Goal: Task Accomplishment & Management: Manage account settings

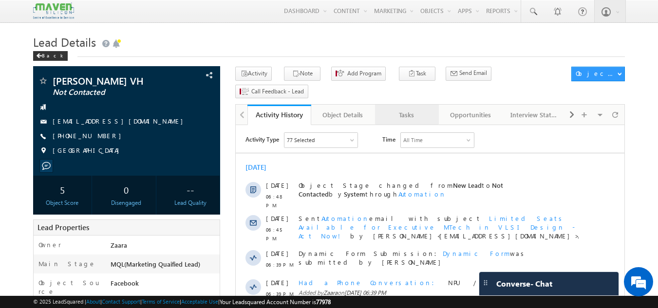
click at [413, 109] on div "Tasks" at bounding box center [406, 115] width 47 height 12
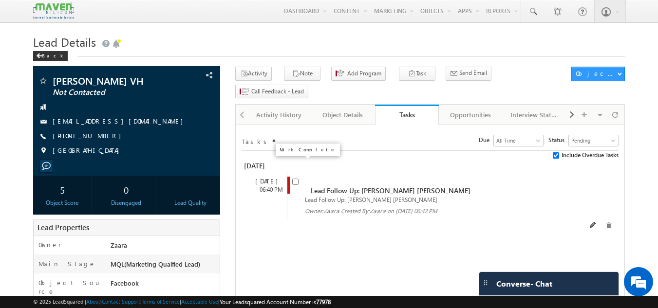
click at [294, 179] on input "checkbox" at bounding box center [295, 182] width 6 height 6
checkbox input "false"
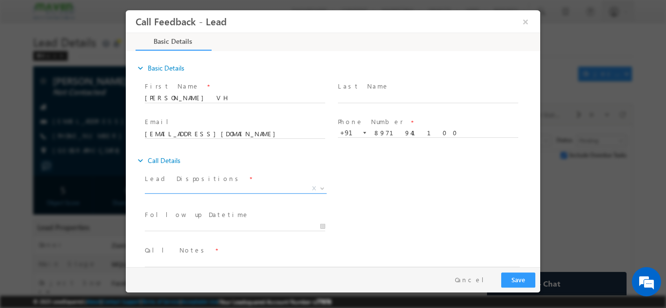
click at [207, 191] on span "X" at bounding box center [236, 189] width 182 height 10
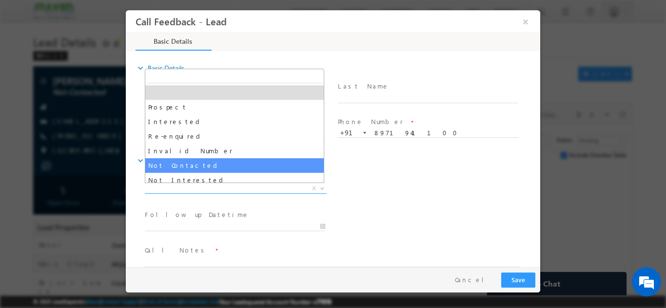
select select "Not Contacted"
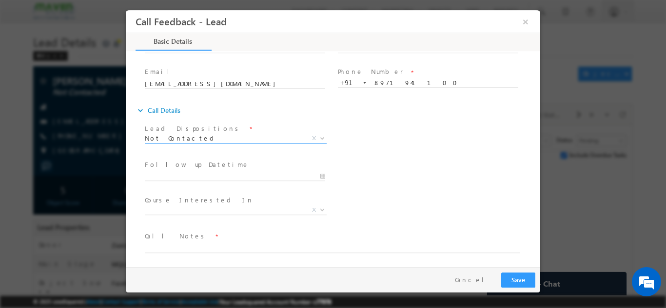
scroll to position [52, 0]
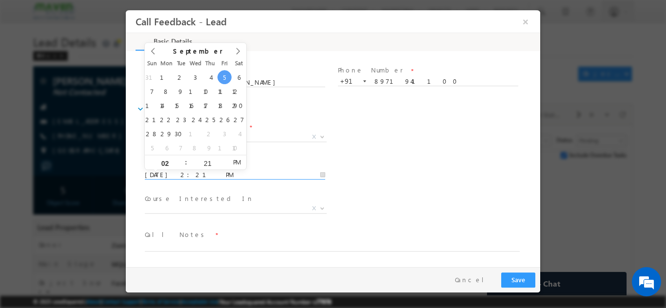
click at [230, 176] on input "05/09/2025 2:21 PM" at bounding box center [235, 175] width 180 height 10
type input "08/09/2025 2:21 PM"
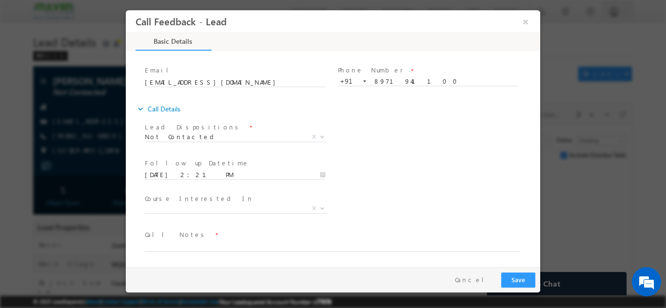
click at [433, 189] on div "Follow up Datetime * 08/09/2025 2:21 PM Program Type * Long Term Short Term X" at bounding box center [341, 174] width 397 height 36
click at [249, 249] on textarea at bounding box center [332, 245] width 375 height 11
type textarea "Called Multiple times but no"
click at [229, 133] on span "Not Contacted" at bounding box center [224, 136] width 158 height 9
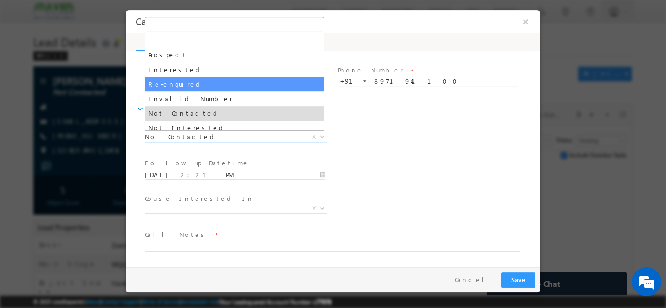
scroll to position [49, 0]
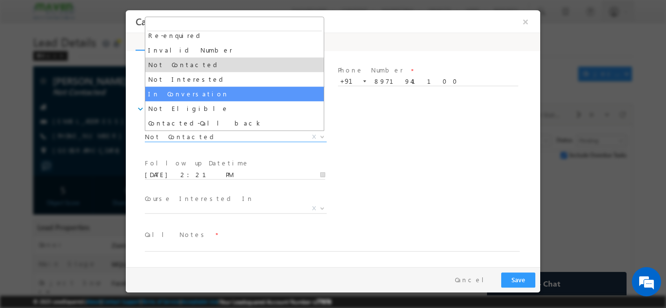
select select "In Conversation"
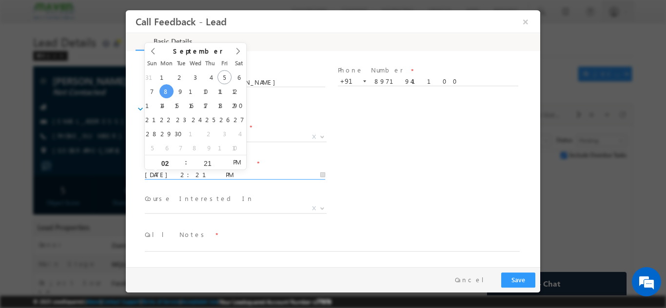
click at [210, 172] on input "08/09/2025 2:21 PM" at bounding box center [235, 175] width 180 height 10
type input "09/09/2025 2:21 PM"
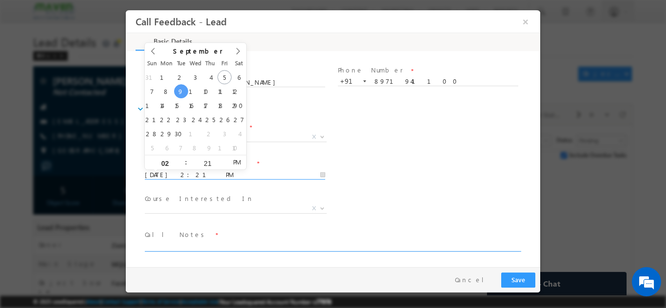
click at [237, 244] on textarea at bounding box center [332, 245] width 375 height 11
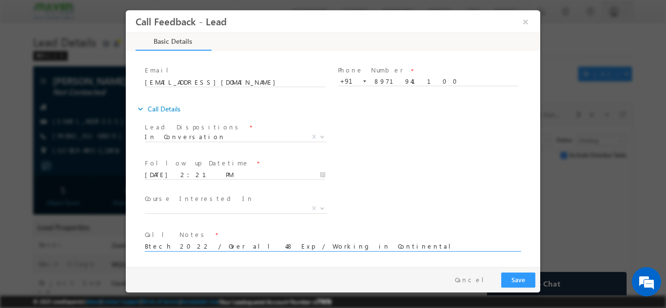
click at [327, 245] on textarea "Btech 2022 / Over all 4.8 Exp / Working in Continental" at bounding box center [332, 245] width 375 height 11
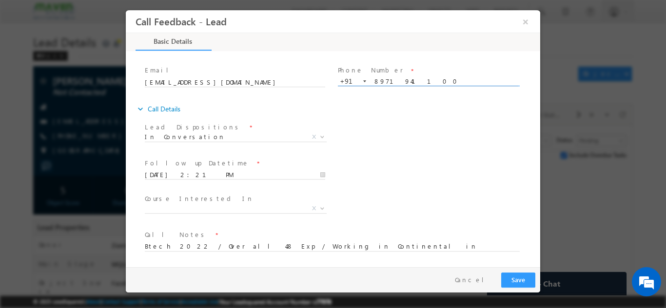
click at [388, 77] on input "8971941100" at bounding box center [428, 82] width 180 height 10
click at [400, 244] on textarea "Btech 2022 / Over all 4.8 Exp / Working in Continental in Embedded system domain" at bounding box center [332, 245] width 375 height 11
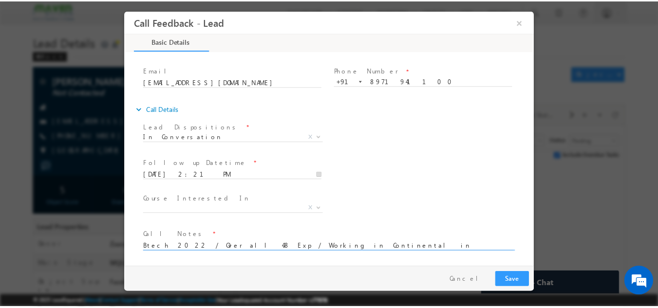
scroll to position [2, 0]
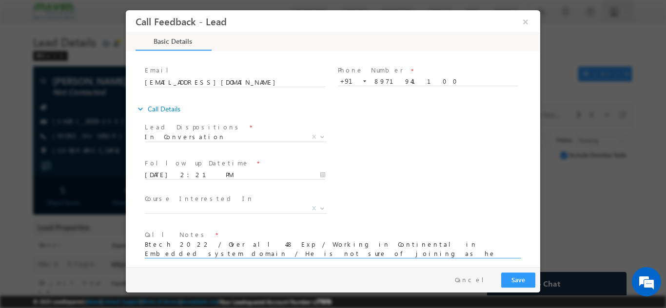
click at [232, 252] on textarea "Btech 2022 / Over all 4.8 Exp / Working in Continental in Embedded system domai…" at bounding box center [332, 249] width 375 height 18
click at [308, 255] on textarea "Btech 2022 / Over all 4.8 Exp / Working in Continental in Embedded system domai…" at bounding box center [332, 249] width 375 height 18
type textarea "Btech 2022 / Over all 4.8 Exp / Working in Continental in Embedded system domai…"
click at [267, 265] on span at bounding box center [327, 263] width 364 height 11
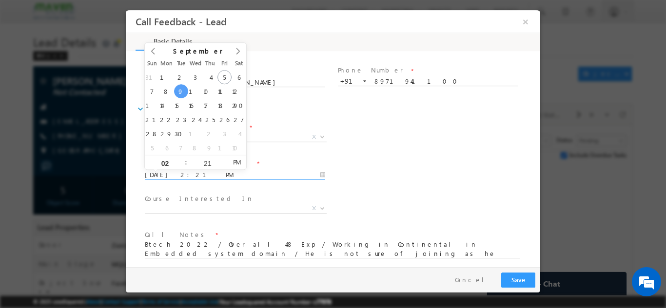
click at [230, 174] on input "09/09/2025 2:21 PM" at bounding box center [235, 175] width 180 height 10
type input "08/09/2025 2:21 PM"
click at [518, 281] on button "Save" at bounding box center [518, 279] width 34 height 15
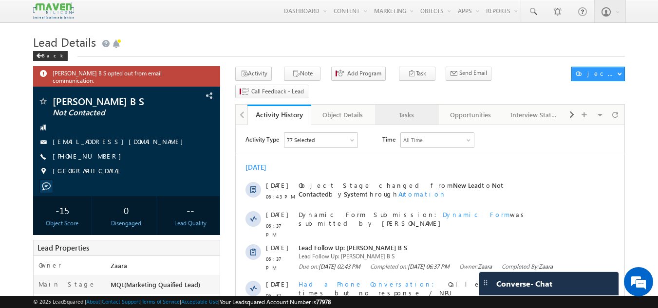
click at [405, 109] on div "Tasks" at bounding box center [406, 115] width 47 height 12
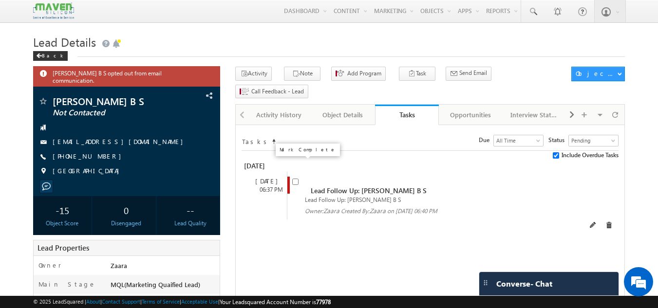
click at [295, 179] on input "checkbox" at bounding box center [295, 182] width 6 height 6
checkbox input "false"
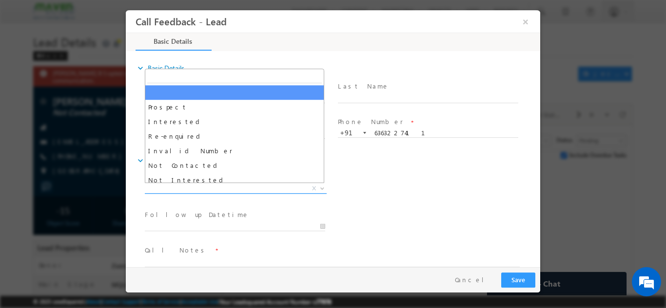
click at [238, 191] on span "X" at bounding box center [236, 189] width 182 height 10
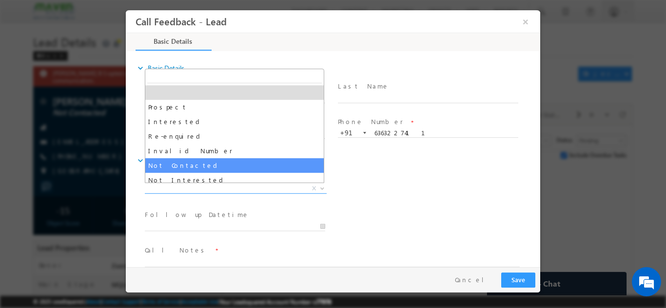
select select "Not Contacted"
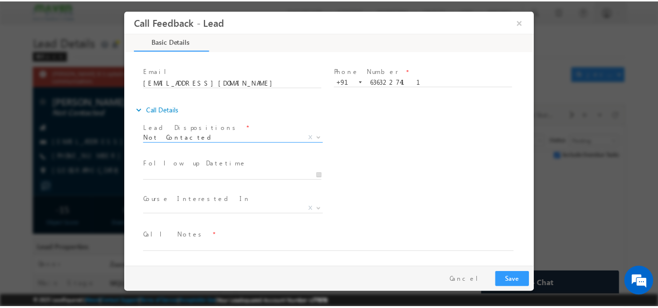
scroll to position [52, 0]
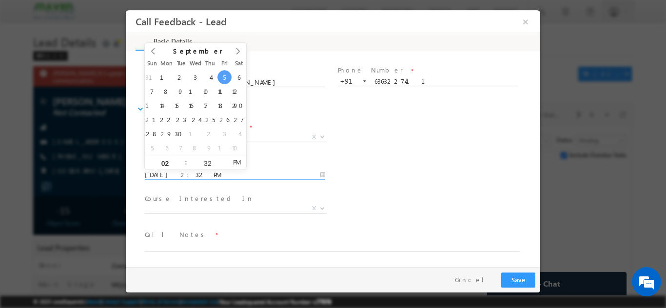
click at [208, 170] on input "05/09/2025 2:32 PM" at bounding box center [235, 175] width 180 height 10
type input "08/09/2025 2:32 PM"
click at [325, 187] on div "Follow up Datetime * 08/09/2025 2:32 PM" at bounding box center [239, 174] width 193 height 36
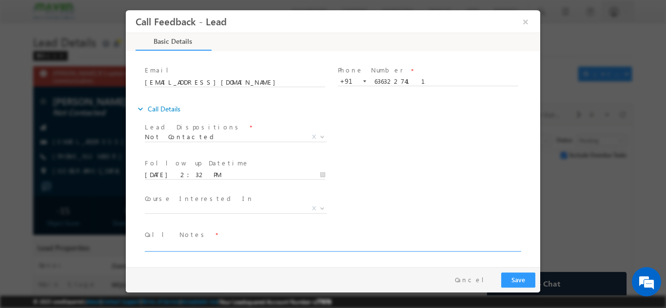
click at [263, 247] on textarea at bounding box center [332, 245] width 375 height 11
type textarea "NPU"
click at [523, 276] on button "Save" at bounding box center [518, 279] width 34 height 15
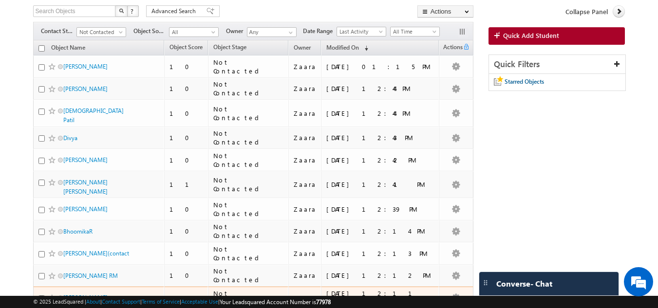
scroll to position [56, 0]
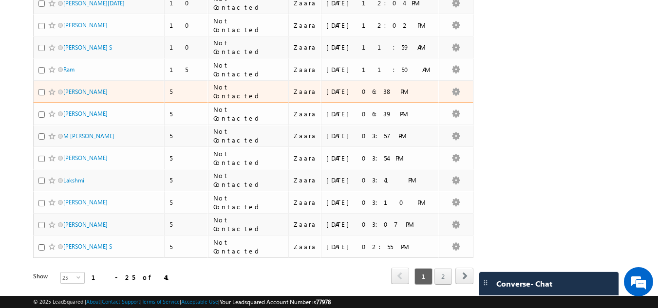
scroll to position [445, 0]
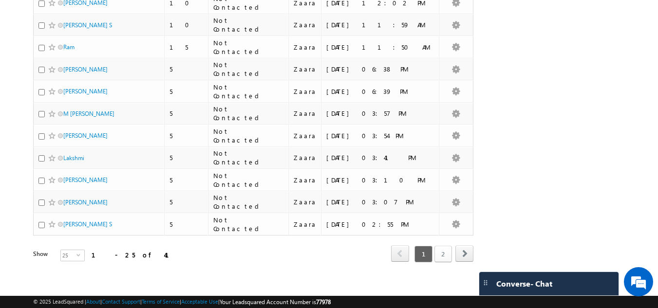
click at [440, 248] on link "2" at bounding box center [444, 254] width 18 height 17
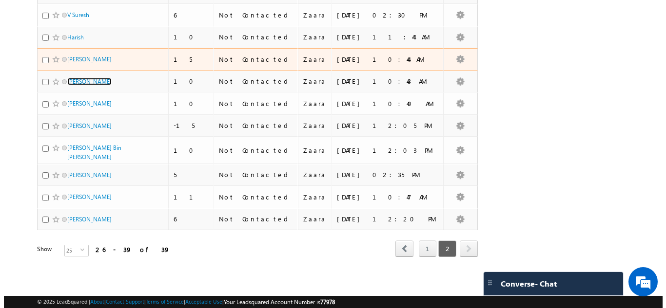
scroll to position [0, 0]
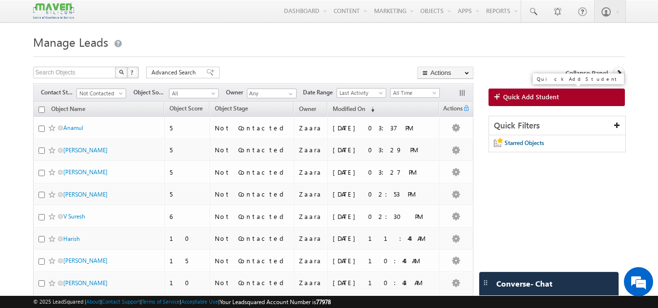
click at [502, 95] on span at bounding box center [498, 98] width 9 height 10
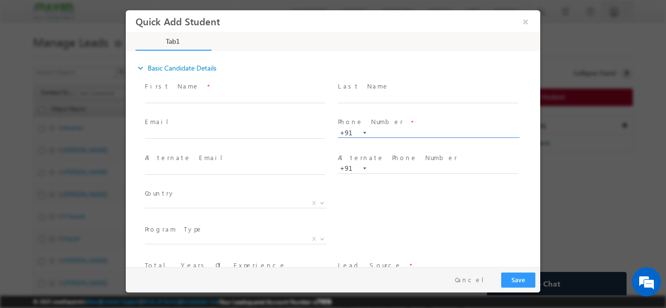
click at [384, 134] on input "text" at bounding box center [428, 133] width 180 height 10
type input "8694925386"
click at [396, 105] on span at bounding box center [428, 107] width 180 height 11
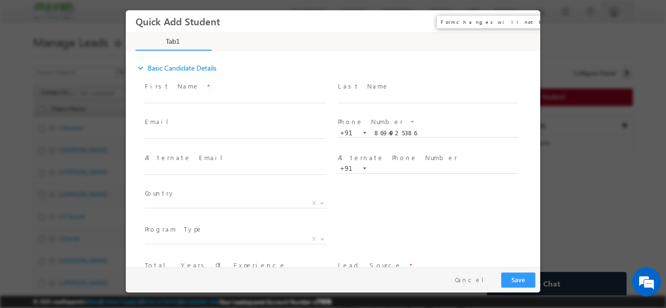
click at [528, 22] on button "×" at bounding box center [525, 21] width 17 height 18
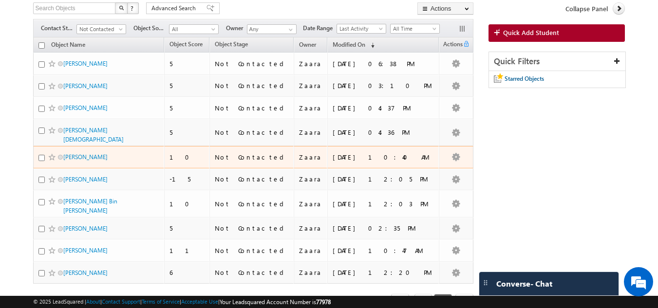
scroll to position [113, 0]
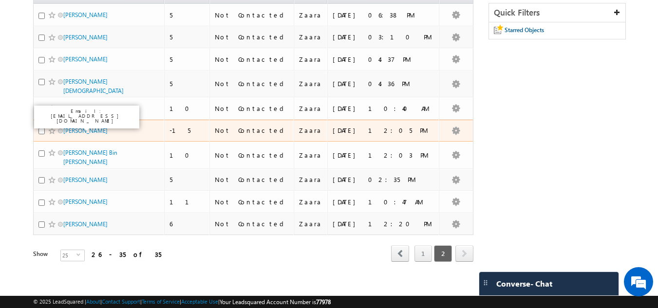
drag, startPoint x: 70, startPoint y: 129, endPoint x: 74, endPoint y: 101, distance: 28.0
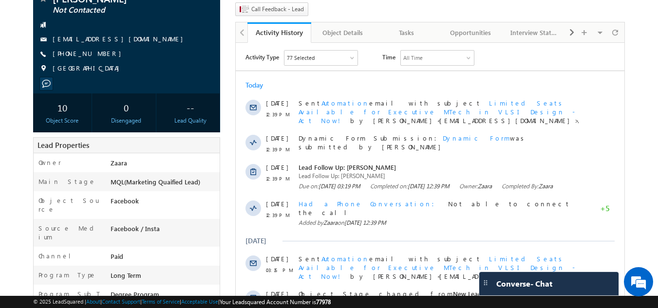
scroll to position [97, 0]
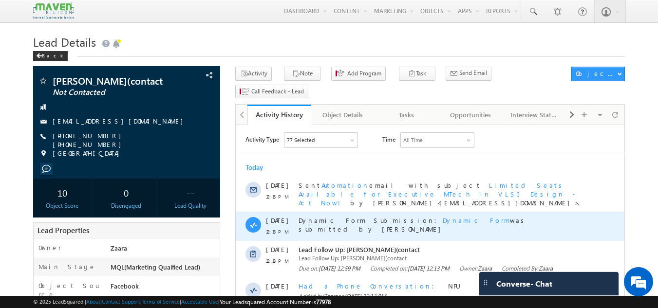
scroll to position [49, 0]
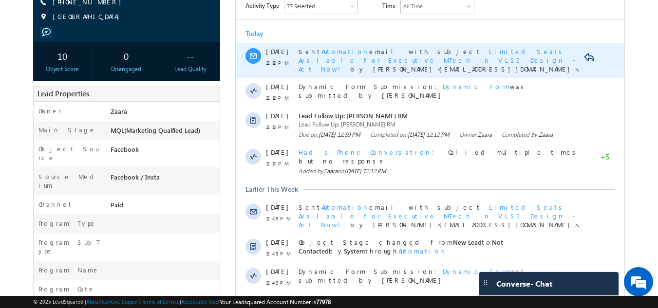
scroll to position [146, 0]
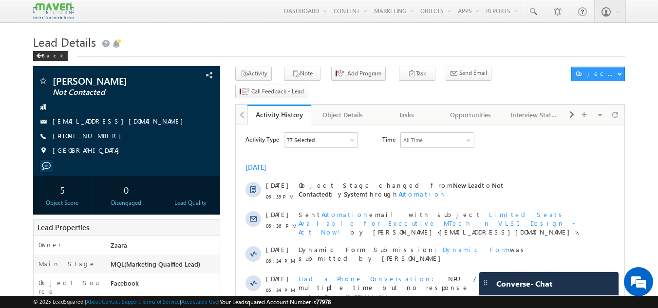
click at [317, 40] on h1 "Lead Details" at bounding box center [329, 41] width 593 height 19
click at [117, 122] on link "[EMAIL_ADDRESS][DOMAIN_NAME]" at bounding box center [120, 121] width 135 height 8
click at [202, 48] on h1 "Lead Details" at bounding box center [329, 41] width 593 height 19
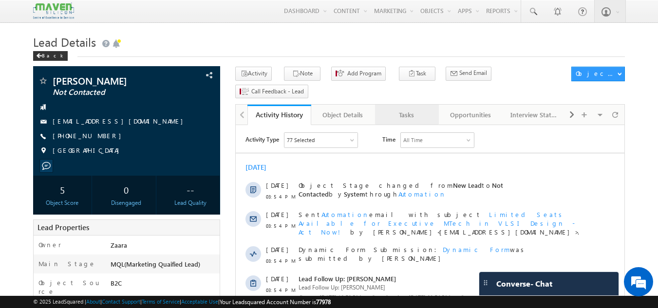
click at [418, 109] on div "Tasks" at bounding box center [406, 115] width 47 height 12
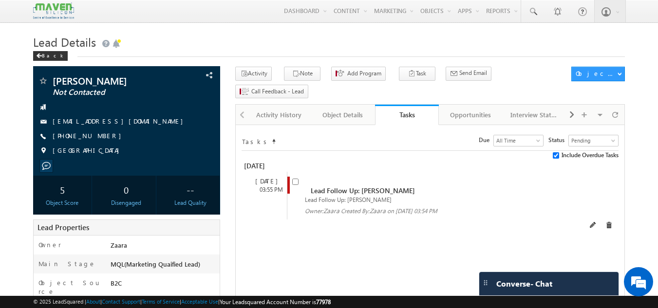
click at [297, 179] on input "checkbox" at bounding box center [295, 182] width 6 height 6
checkbox input "false"
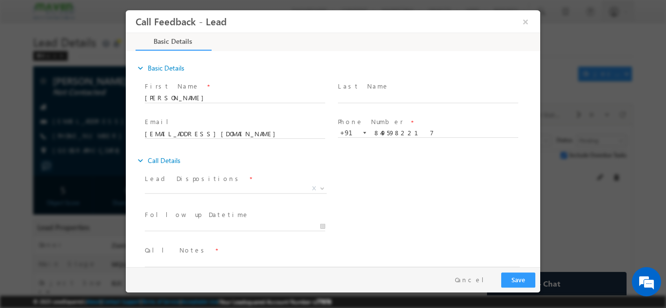
scroll to position [16, 0]
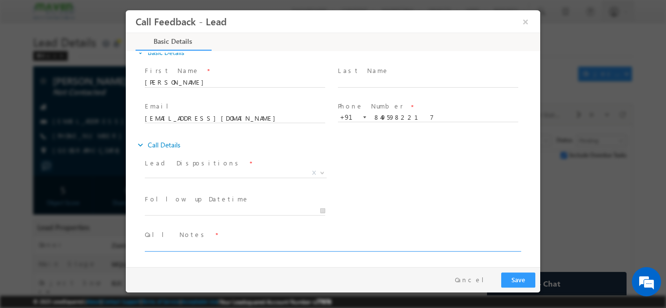
click at [191, 247] on textarea at bounding box center [332, 245] width 375 height 11
type textarea "BPRN39 batch /Btech 2023 / Over all 14 months Exp"
click at [160, 172] on span "X" at bounding box center [236, 173] width 182 height 10
click at [323, 248] on textarea "BPRN39 batch /Btech 2023 / Over all 14 months Exp" at bounding box center [332, 245] width 375 height 11
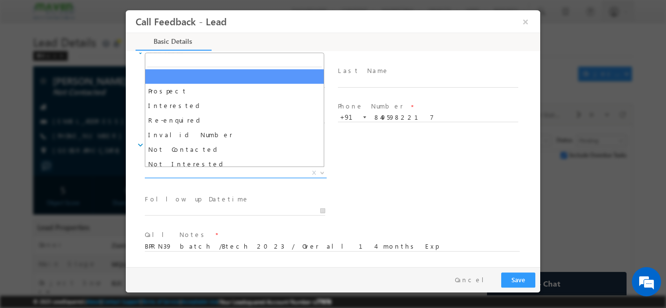
click at [283, 173] on span "X" at bounding box center [236, 173] width 182 height 10
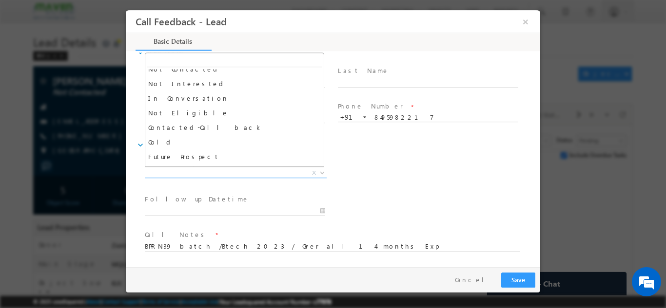
scroll to position [81, 0]
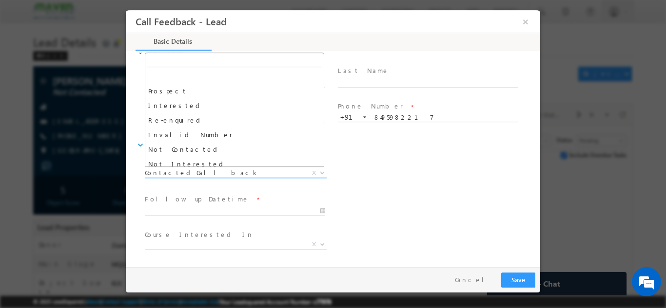
click at [194, 172] on span "Contacted-Call back" at bounding box center [224, 172] width 158 height 9
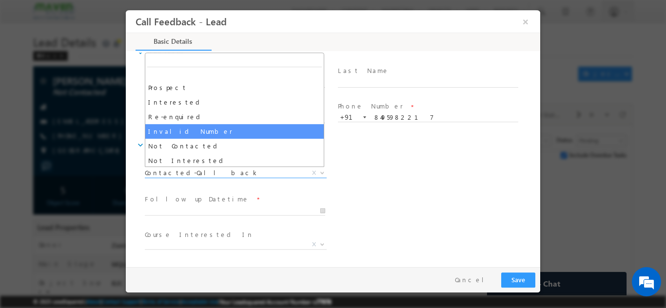
scroll to position [0, 0]
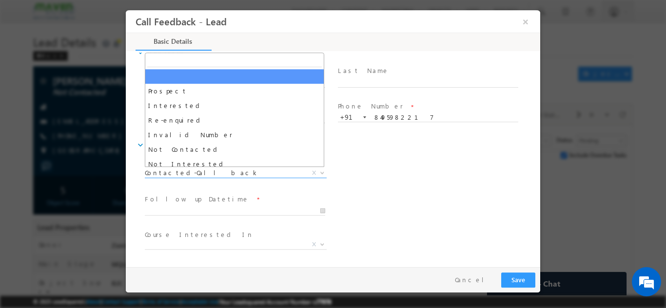
click at [407, 152] on div "expand_more Call Details" at bounding box center [337, 145] width 404 height 18
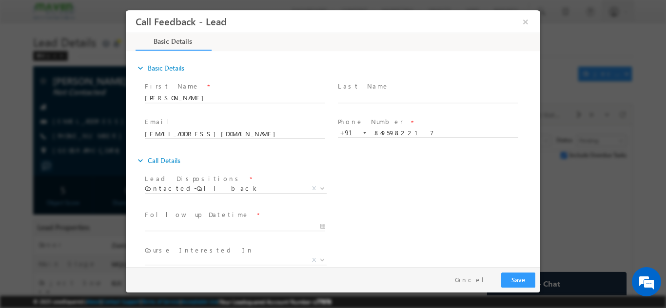
scroll to position [52, 0]
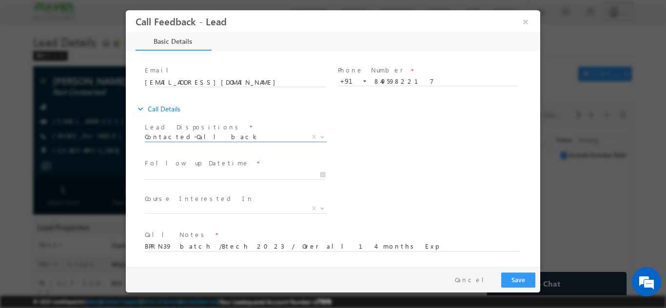
click at [221, 132] on span "Contacted-Call back" at bounding box center [224, 136] width 158 height 9
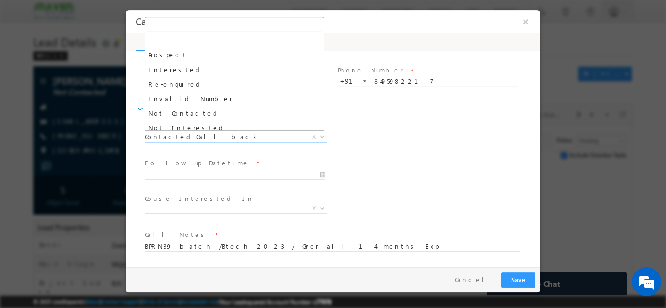
scroll to position [93, 0]
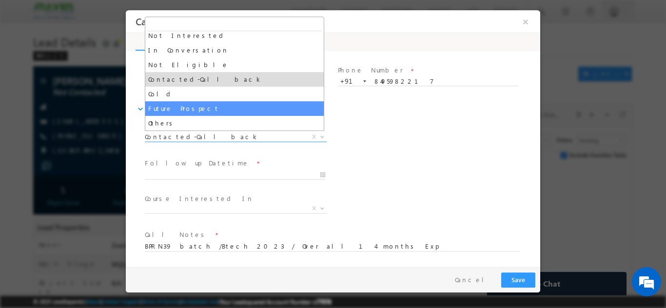
select select "Future Prospect"
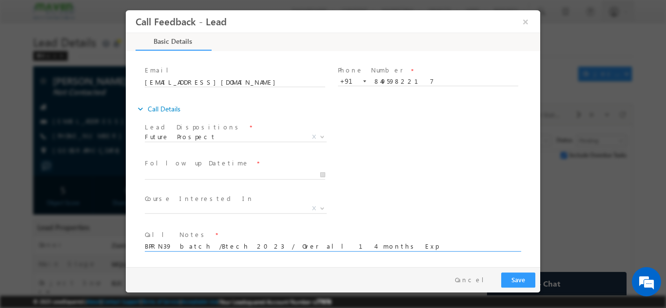
click at [316, 246] on textarea "BPRN39 batch /Btech 2023 / Over all 14 months Exp" at bounding box center [332, 245] width 375 height 11
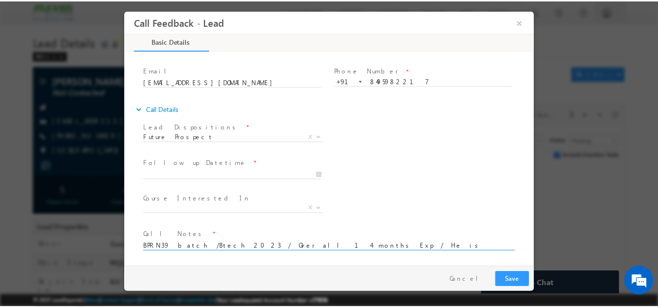
scroll to position [2, 0]
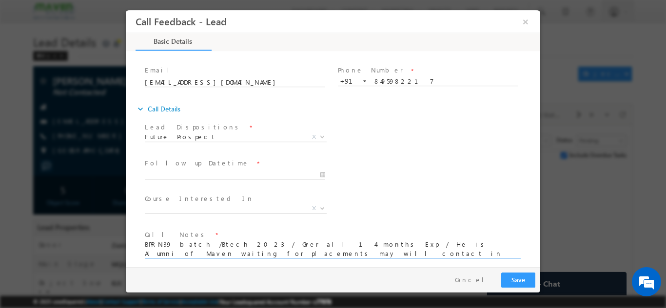
type textarea "BPRN39 batch /Btech 2023 / Over all 14 months Exp / He is Alumni of Maven waiti…"
type input "05/09/2025 2:44 PM"
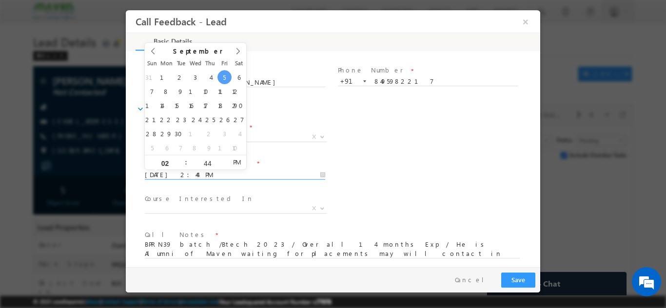
click at [192, 173] on input "05/09/2025 2:44 PM" at bounding box center [235, 175] width 180 height 10
click at [237, 50] on icon at bounding box center [237, 50] width 7 height 7
type input "2026"
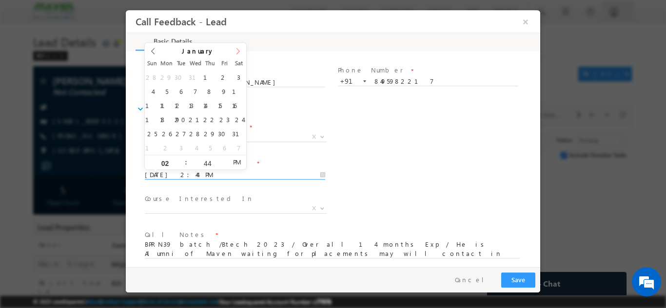
click at [237, 50] on icon at bounding box center [237, 50] width 7 height 7
click at [158, 51] on span at bounding box center [153, 53] width 17 height 23
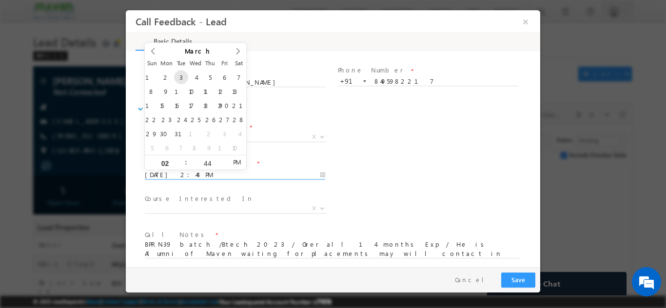
type input "03/03/2026 2:44 PM"
click at [517, 280] on button "Save" at bounding box center [518, 279] width 34 height 15
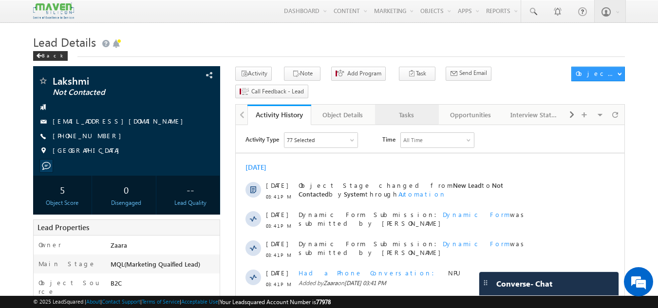
click at [407, 109] on div "Tasks" at bounding box center [406, 115] width 47 height 12
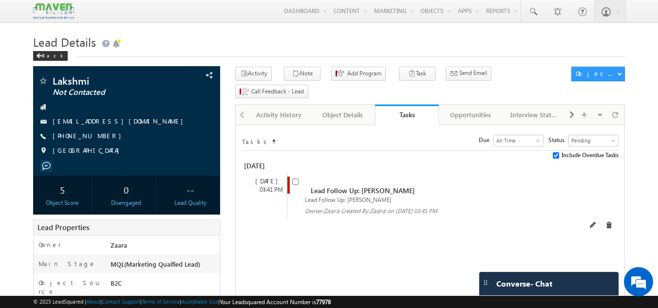
click at [296, 177] on span at bounding box center [297, 186] width 11 height 18
click at [297, 179] on input "checkbox" at bounding box center [295, 182] width 6 height 6
checkbox input "false"
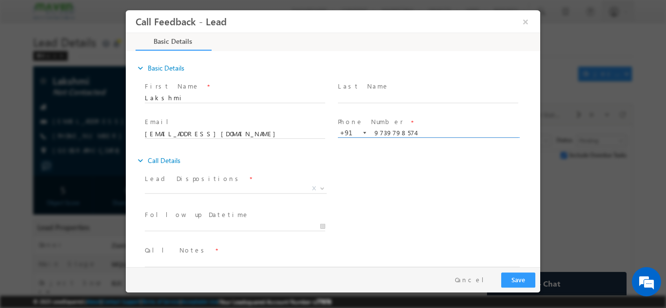
click at [398, 130] on input "9739798574" at bounding box center [428, 133] width 180 height 10
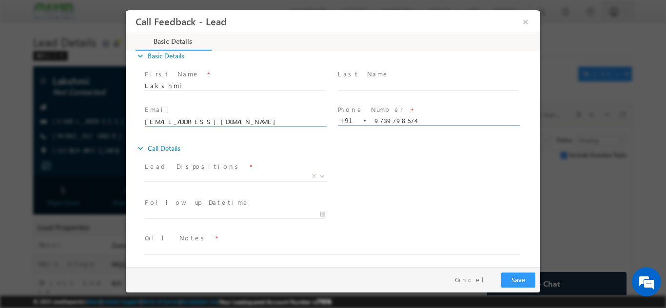
scroll to position [16, 0]
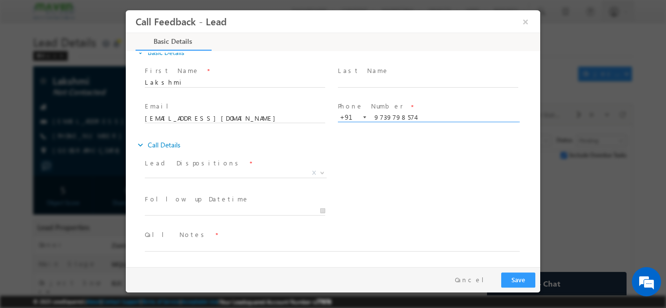
click at [395, 203] on div "Follow up Datetime * Program Type * Long Term Short Term X" at bounding box center [341, 210] width 397 height 36
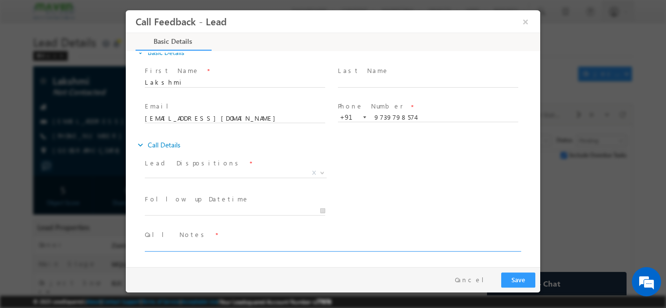
click at [263, 247] on textarea at bounding box center [332, 245] width 375 height 11
type textarea "Btech"
click at [183, 177] on span "Prospect Interested Re-enquired Invalid Number Not Contacted Not Interested In …" at bounding box center [239, 175] width 189 height 12
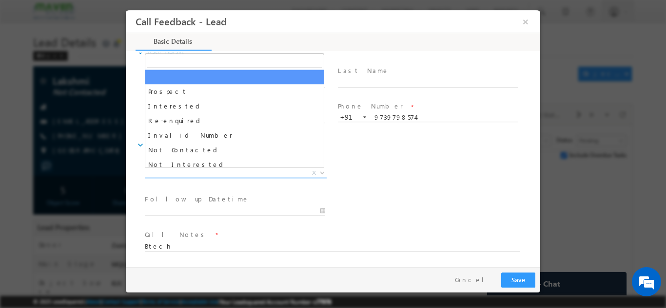
click at [185, 172] on span "X" at bounding box center [236, 173] width 182 height 10
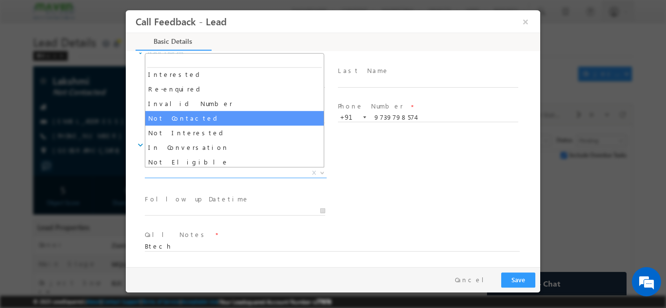
scroll to position [49, 0]
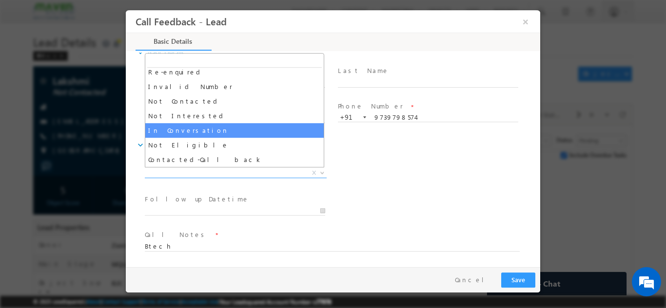
select select "In Conversation"
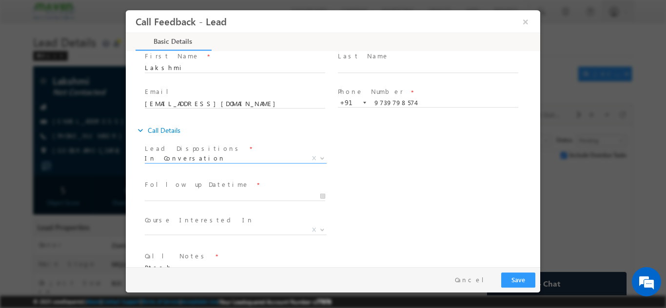
scroll to position [52, 0]
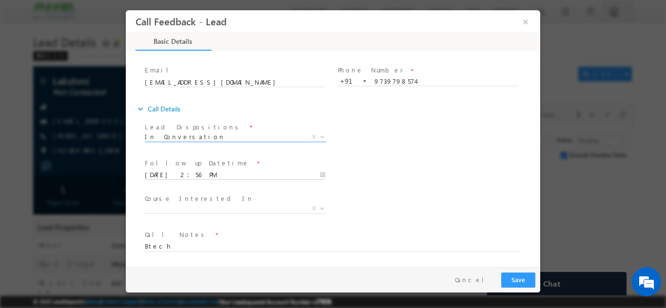
click at [197, 175] on input "05/09/2025 2:56 PM" at bounding box center [235, 175] width 180 height 10
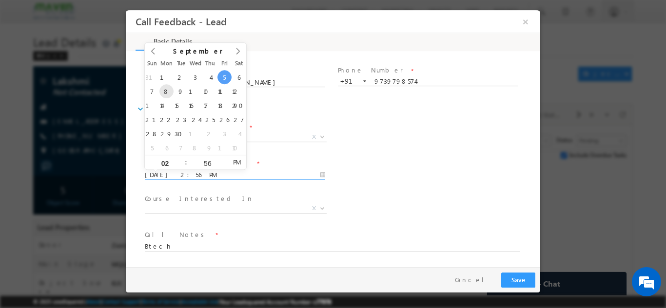
type input "08/09/2025 2:56 PM"
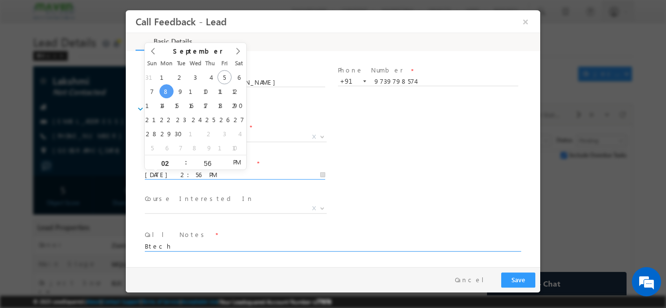
click at [188, 248] on textarea "Btech" at bounding box center [332, 245] width 375 height 11
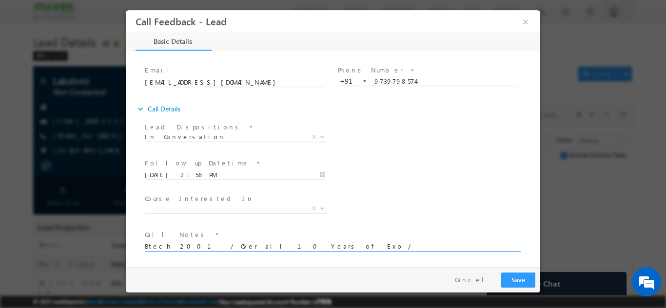
click at [287, 246] on textarea "Btech 2001 / Over all 10 Years of Exp /" at bounding box center [332, 245] width 375 height 11
click at [325, 247] on textarea "Btech 2001 / Over all 10 Years of Exp / Digit codeme" at bounding box center [332, 245] width 375 height 11
click at [331, 250] on textarea "Btech 2001 / Over all 10 Years of Exp / Digit code me" at bounding box center [332, 245] width 375 height 11
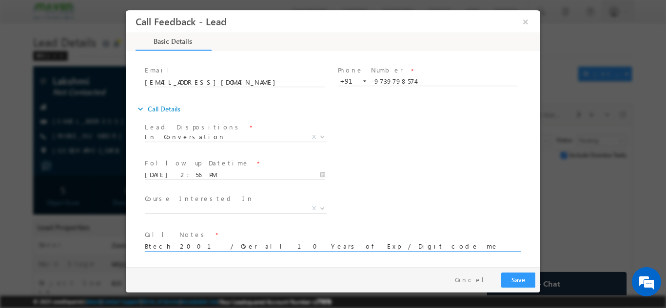
drag, startPoint x: 252, startPoint y: 246, endPoint x: 293, endPoint y: 246, distance: 40.9
click at [293, 246] on textarea "Btech 2001 / Over all 10 Years of Exp / Digit code me" at bounding box center [332, 245] width 375 height 11
click at [259, 247] on textarea "Btech 2001 / Over all 10 Years of Exp /" at bounding box center [332, 245] width 375 height 11
click at [325, 244] on textarea "Btech 2001 / Over all 10 Years of Exp / She is running an edutedh" at bounding box center [332, 245] width 375 height 11
click at [315, 246] on textarea "Btech 2001 / Over all 10 Years of Exp / She is running an edutedh" at bounding box center [332, 245] width 375 height 11
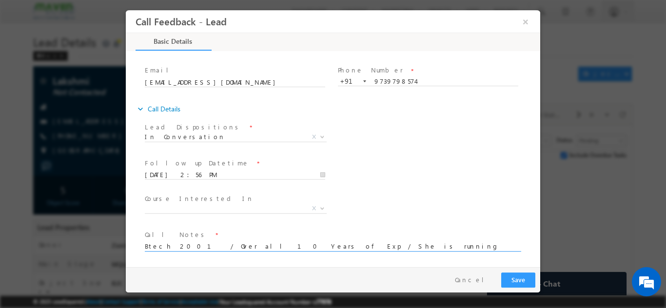
click at [314, 246] on textarea "Btech 2001 / Over all 10 Years of Exp / She is running an edutedh" at bounding box center [332, 245] width 375 height 11
click at [341, 249] on textarea "Btech 2001 / Over all 10 Years of Exp / She is running an edut edh" at bounding box center [332, 245] width 375 height 11
click at [327, 244] on textarea "Btech 2001 / Over all 10 Years of Exp / She is running an edutedh" at bounding box center [332, 245] width 375 height 11
click at [421, 248] on textarea "Btech 2001 / Over all 10 Years of Exp / She is running an EdTech in Bangalore f…" at bounding box center [332, 245] width 375 height 11
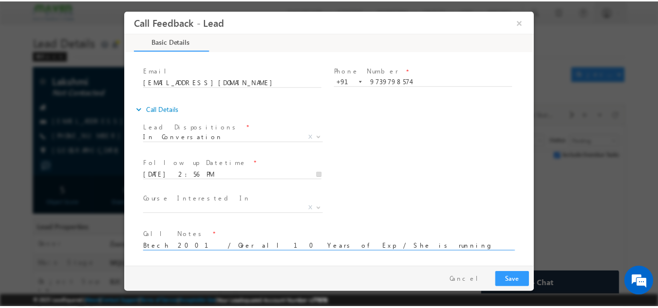
scroll to position [2, 0]
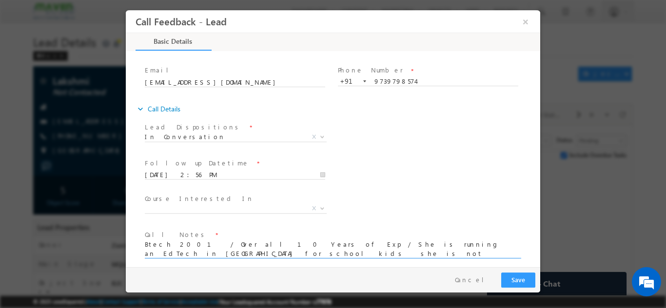
type textarea "Btech 2001 / Over all 10 Years of Exp / She is running an EdTech in Bangalore f…"
click at [195, 173] on input "08/09/2025 2:56 PM" at bounding box center [235, 175] width 180 height 10
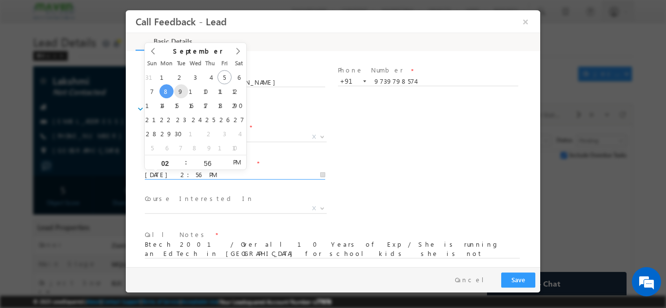
type input "09/09/2025 2:56 PM"
click at [513, 278] on button "Save" at bounding box center [518, 279] width 34 height 15
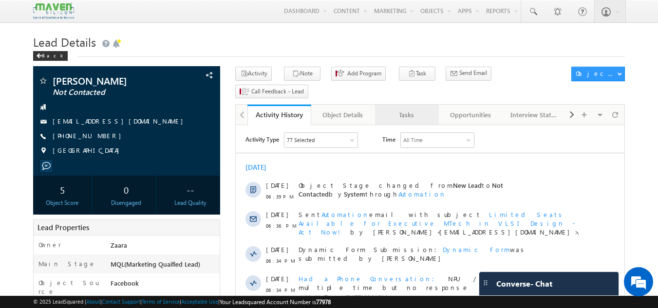
click at [416, 109] on div "Tasks" at bounding box center [406, 115] width 47 height 12
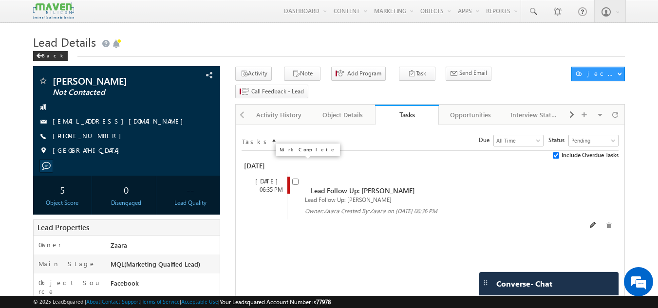
click at [296, 179] on input "checkbox" at bounding box center [295, 182] width 6 height 6
checkbox input "false"
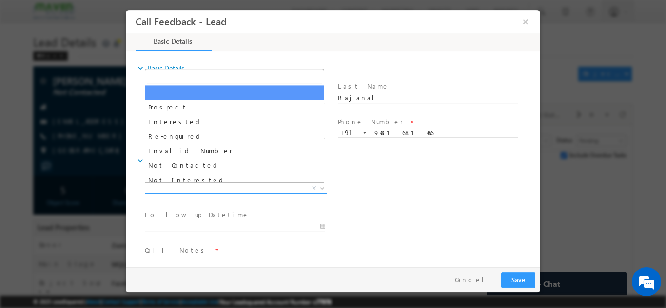
click at [168, 188] on span "X" at bounding box center [236, 189] width 182 height 10
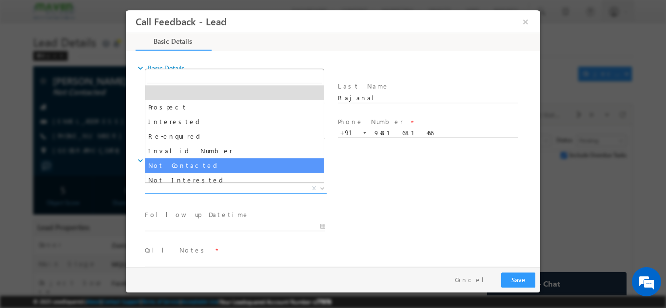
select select "Not Contacted"
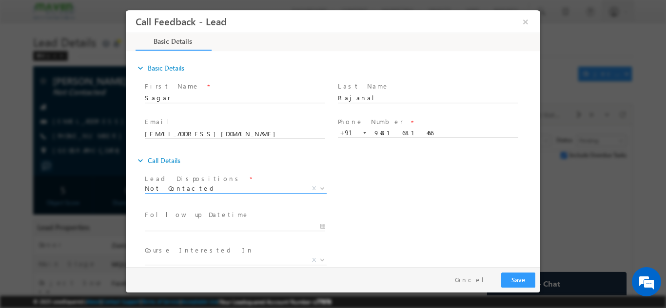
scroll to position [49, 0]
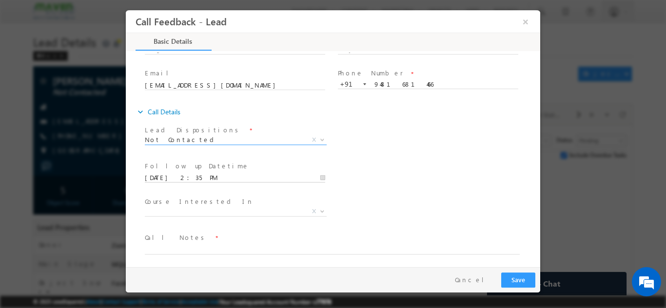
click at [181, 177] on input "[DATE] 2:35 PM" at bounding box center [235, 178] width 180 height 10
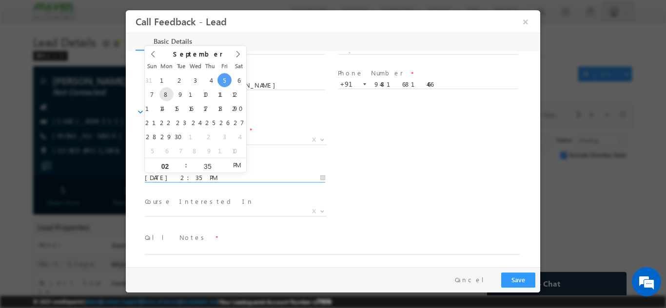
type input "[DATE] 2:35 PM"
click at [409, 190] on div "Follow up Datetime * [DATE] 2:35 PM Program Type * Long Term Short Term X" at bounding box center [341, 177] width 397 height 36
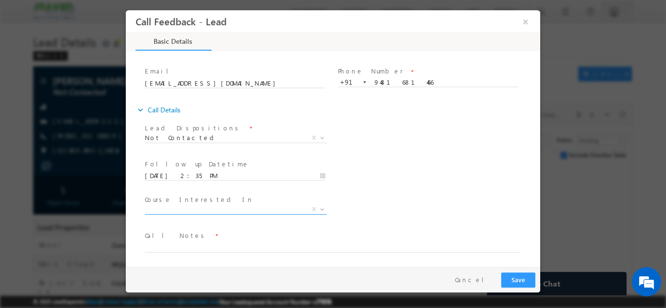
scroll to position [52, 0]
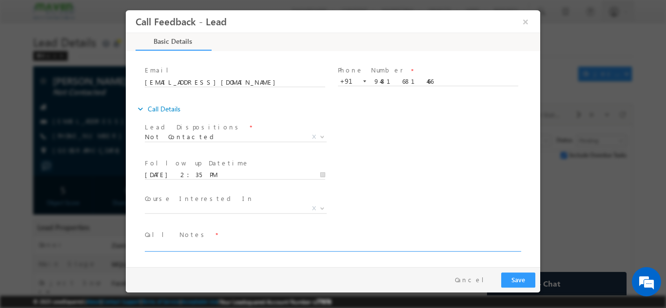
click at [157, 250] on textarea at bounding box center [332, 245] width 375 height 11
type textarea "NPU"
click at [514, 280] on button "Save" at bounding box center [518, 279] width 34 height 15
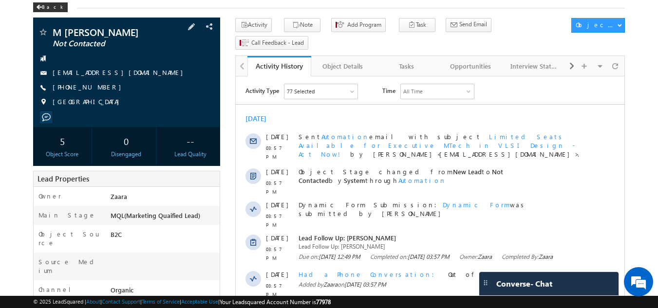
click at [125, 72] on link "[EMAIL_ADDRESS][DOMAIN_NAME]" at bounding box center [120, 72] width 135 height 8
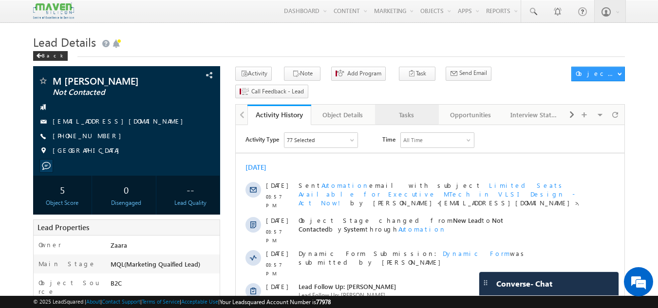
click at [412, 109] on div "Tasks" at bounding box center [406, 115] width 47 height 12
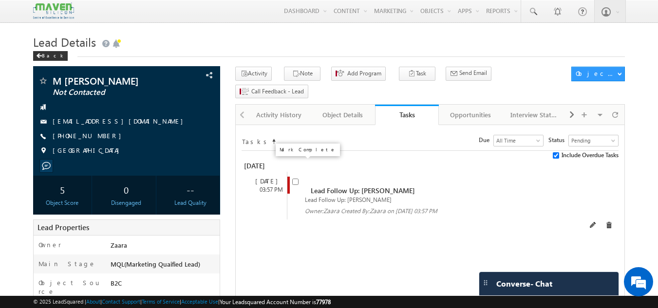
click at [295, 179] on input "checkbox" at bounding box center [295, 182] width 6 height 6
checkbox input "false"
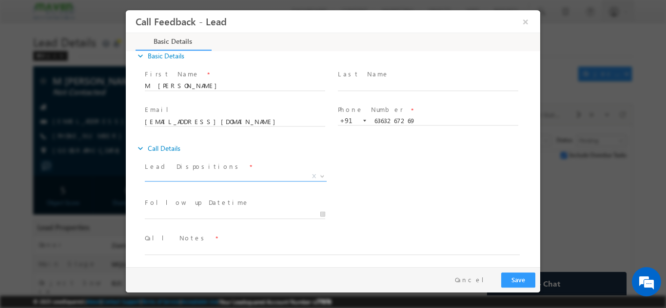
scroll to position [16, 0]
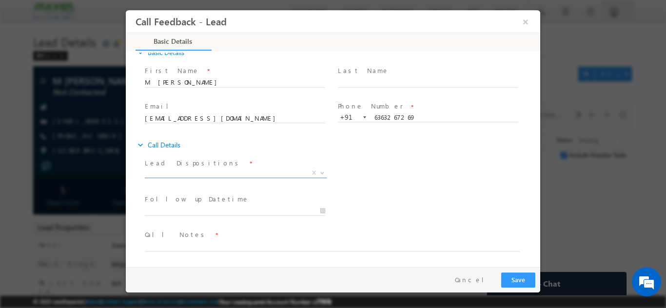
click at [168, 178] on span "X" at bounding box center [236, 175] width 182 height 10
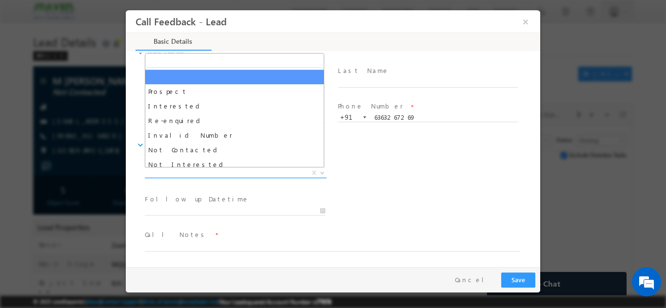
click at [170, 171] on span "X" at bounding box center [236, 173] width 182 height 10
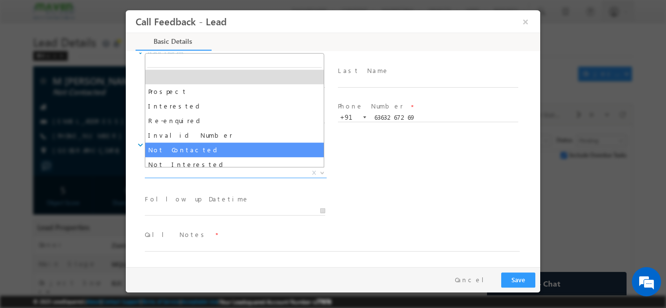
select select "Not Contacted"
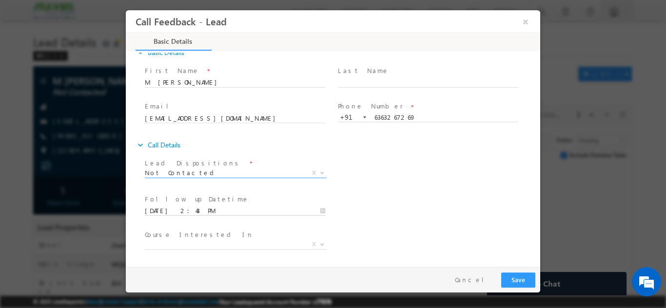
click at [179, 211] on input "05/09/2025 2:43 PM" at bounding box center [235, 211] width 180 height 10
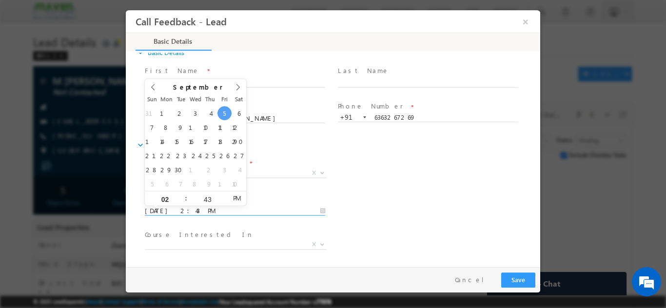
scroll to position [0, 0]
type input "08/09/2025 2:43 PM"
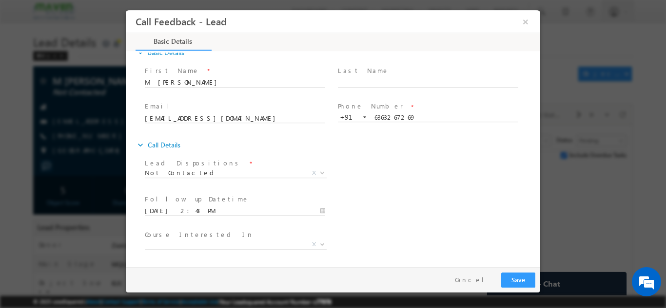
click at [429, 201] on div "Follow up Datetime * 08/09/2025 2:43 PM Program Type * Long Term Short Term X" at bounding box center [341, 210] width 397 height 36
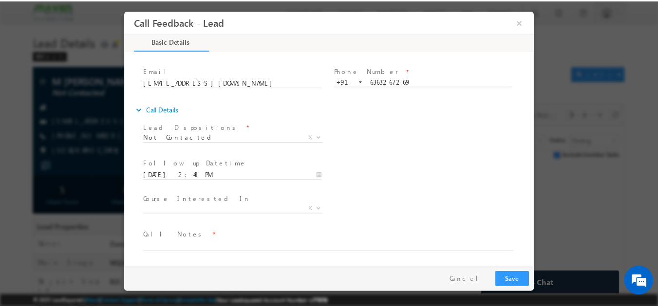
scroll to position [52, 0]
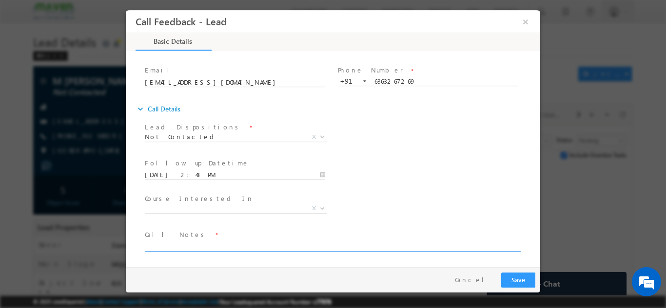
click at [239, 242] on textarea at bounding box center [332, 245] width 375 height 11
type textarea "NPU"
click at [517, 278] on button "Save" at bounding box center [518, 279] width 34 height 15
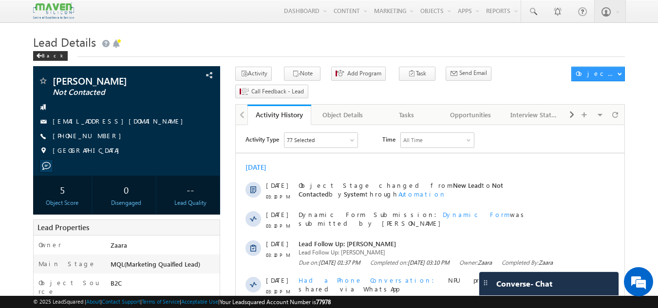
click at [299, 45] on h1 "Lead Details" at bounding box center [329, 41] width 593 height 19
click at [99, 139] on div "+91-7994991116" at bounding box center [127, 137] width 178 height 10
copy div "+91-7994991116"
click at [98, 122] on link "[EMAIL_ADDRESS][DOMAIN_NAME]" at bounding box center [120, 121] width 135 height 8
click at [413, 109] on div "Tasks" at bounding box center [406, 115] width 47 height 12
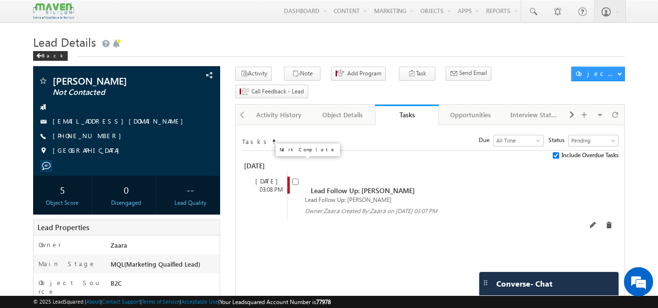
click at [296, 179] on input "checkbox" at bounding box center [295, 182] width 6 height 6
checkbox input "false"
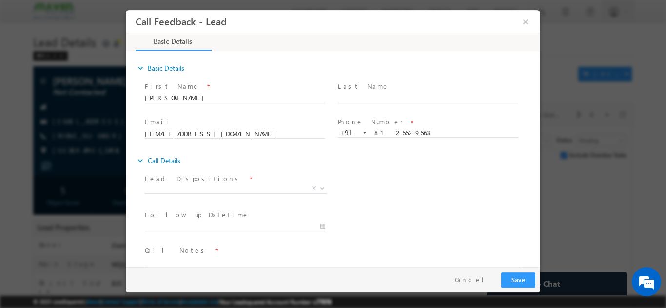
scroll to position [16, 0]
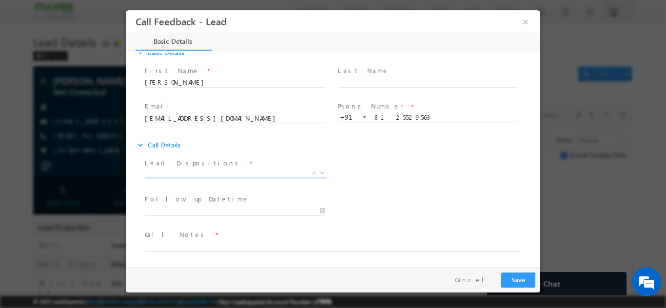
click at [195, 170] on span "X" at bounding box center [236, 173] width 182 height 10
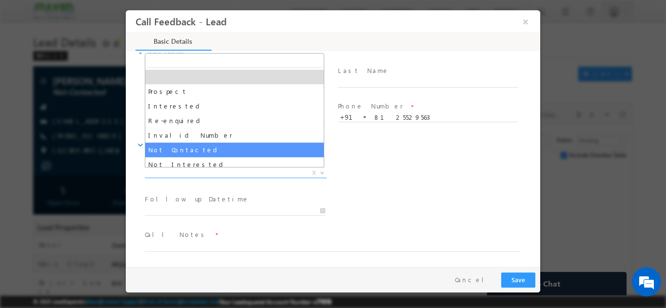
select select "Not Contacted"
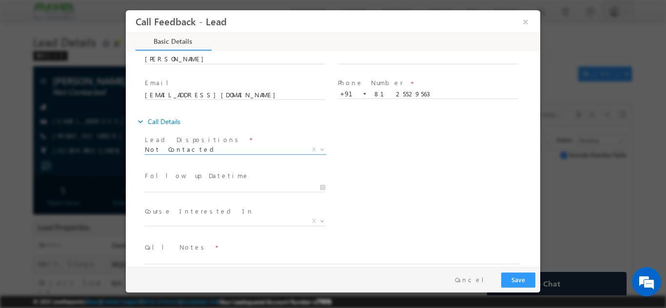
scroll to position [52, 0]
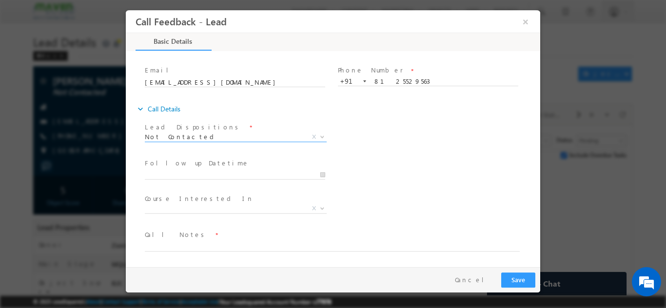
click at [165, 170] on span at bounding box center [239, 175] width 189 height 11
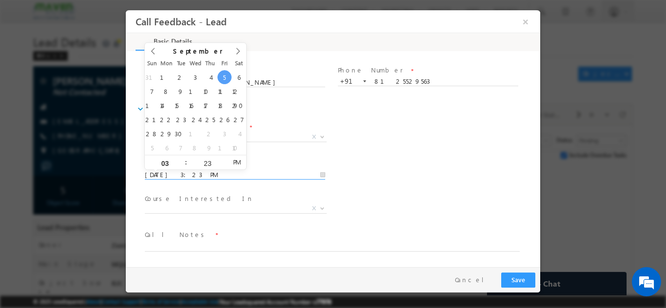
click at [165, 173] on input "[DATE] 3:23 PM" at bounding box center [235, 175] width 180 height 10
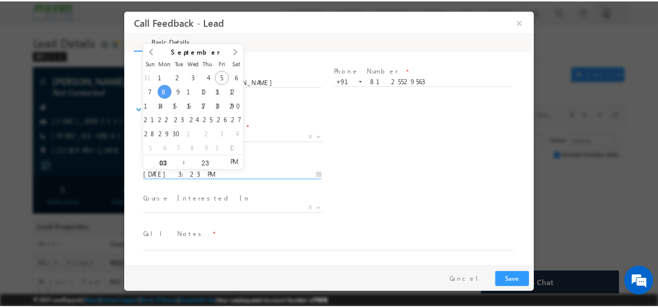
scroll to position [0, 0]
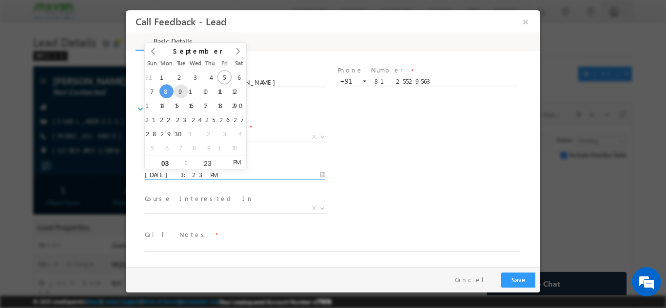
type input "09/09/2025 3:23 PM"
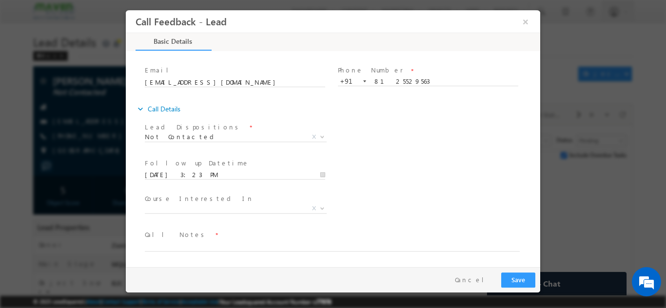
click at [443, 174] on div "Follow up Datetime * 09/09/2025 3:23 PM Program Type * Long Term Short Term X" at bounding box center [341, 174] width 397 height 36
click at [240, 245] on textarea at bounding box center [332, 245] width 375 height 11
type textarea "Called multiple times but no response"
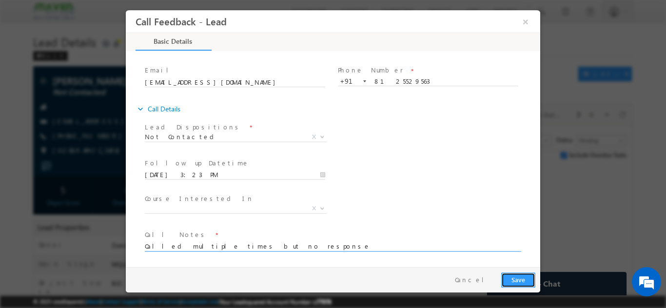
click at [505, 284] on button "Save" at bounding box center [518, 279] width 34 height 15
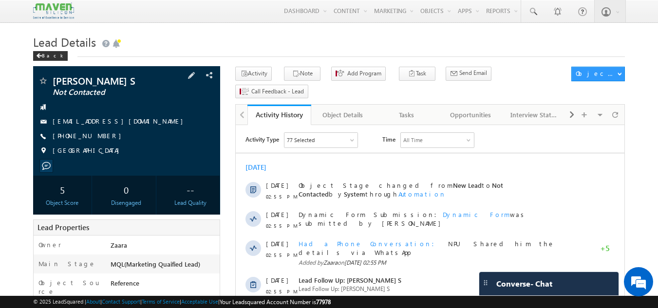
click at [103, 122] on link "[EMAIL_ADDRESS][DOMAIN_NAME]" at bounding box center [120, 121] width 135 height 8
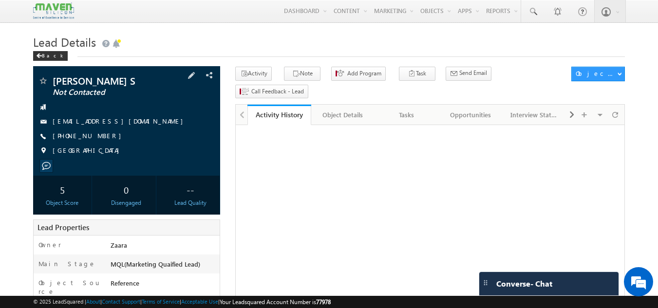
click at [99, 136] on div "[PHONE_NUMBER]" at bounding box center [127, 137] width 178 height 10
copy div "[PHONE_NUMBER]"
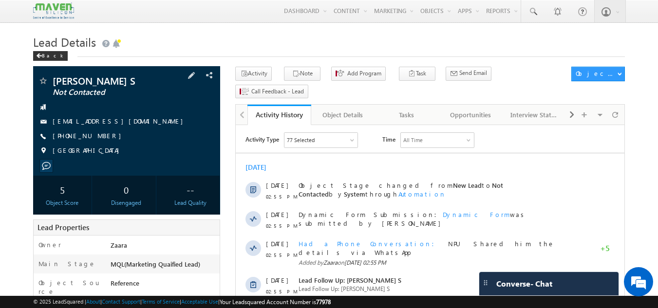
click at [150, 117] on div "vigneswaran1502@gmail.com" at bounding box center [127, 122] width 178 height 10
click at [157, 44] on h1 "Lead Details" at bounding box center [329, 41] width 593 height 19
click at [408, 109] on div "Tasks" at bounding box center [406, 115] width 47 height 12
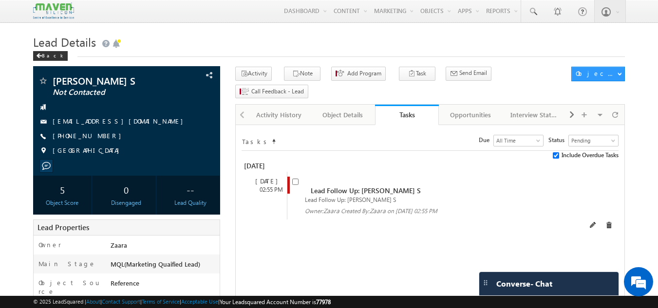
click at [297, 177] on span at bounding box center [297, 186] width 11 height 18
click at [297, 179] on input "checkbox" at bounding box center [295, 182] width 6 height 6
checkbox input "false"
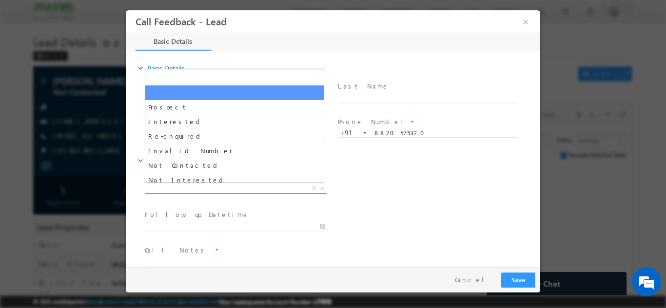
click at [178, 188] on span "X" at bounding box center [236, 189] width 182 height 10
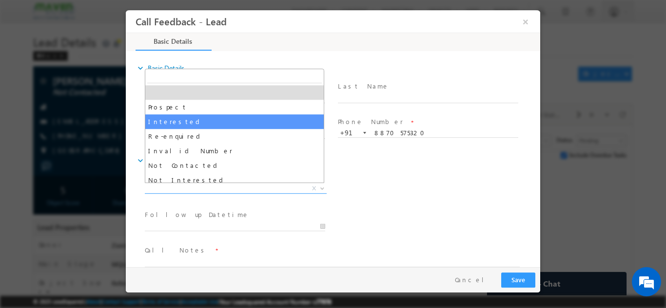
scroll to position [49, 0]
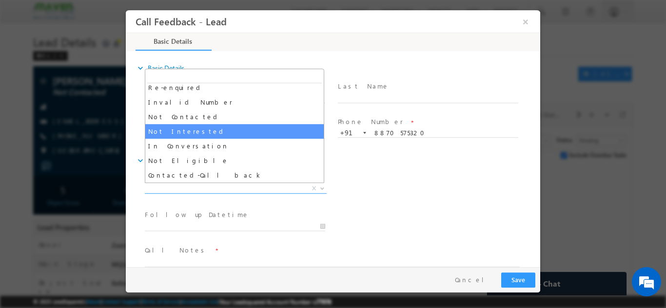
select select "Not Interested"
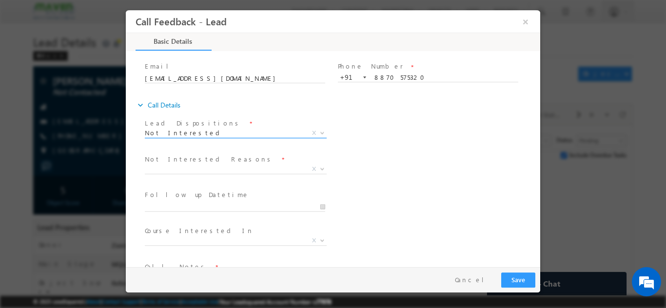
scroll to position [88, 0]
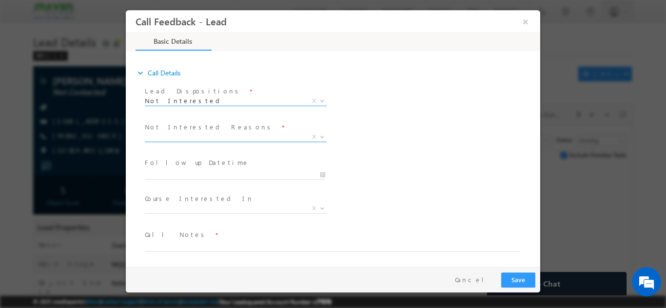
click at [174, 137] on span "X" at bounding box center [236, 137] width 182 height 10
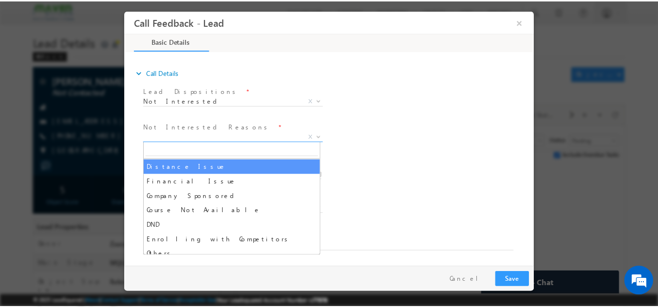
scroll to position [19, 0]
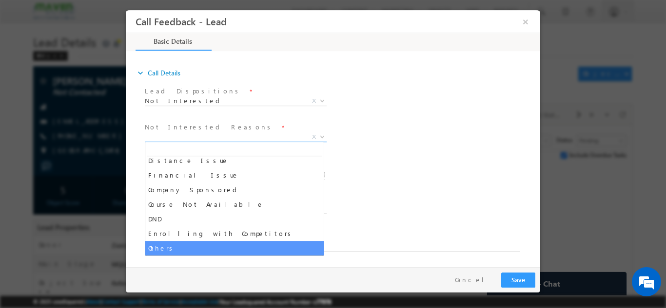
select select "Others"
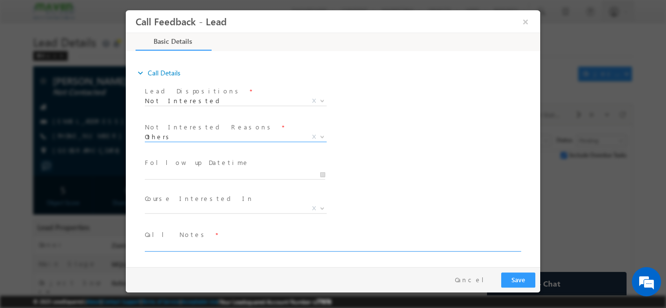
click at [192, 248] on textarea at bounding box center [332, 245] width 375 height 11
click at [194, 243] on textarea at bounding box center [332, 245] width 375 height 11
type textarea "S"
type textarea "He has dropped the plan of joining Mtech"
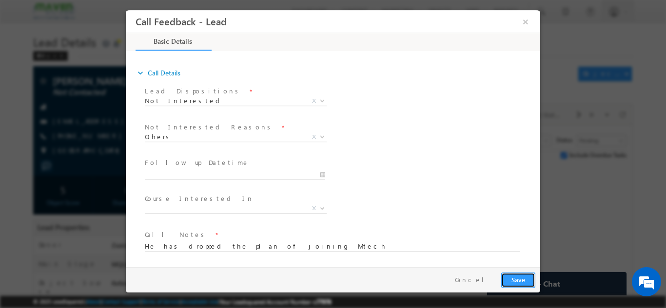
click at [517, 279] on button "Save" at bounding box center [518, 279] width 34 height 15
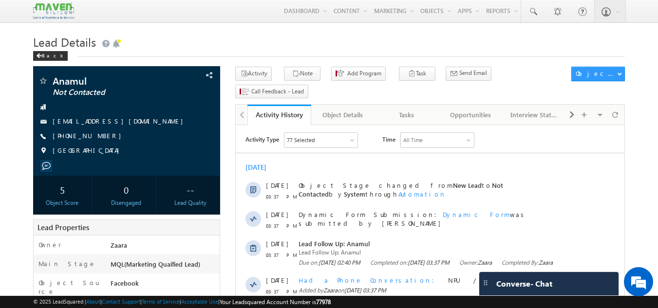
click at [283, 46] on h1 "Lead Details" at bounding box center [329, 41] width 593 height 19
click at [69, 121] on link "anamul864@gmail.com" at bounding box center [120, 121] width 135 height 8
click at [405, 40] on h1 "Lead Details" at bounding box center [329, 41] width 593 height 19
click at [100, 137] on div "[PHONE_NUMBER]" at bounding box center [127, 137] width 178 height 10
drag, startPoint x: 101, startPoint y: 137, endPoint x: 76, endPoint y: 157, distance: 32.0
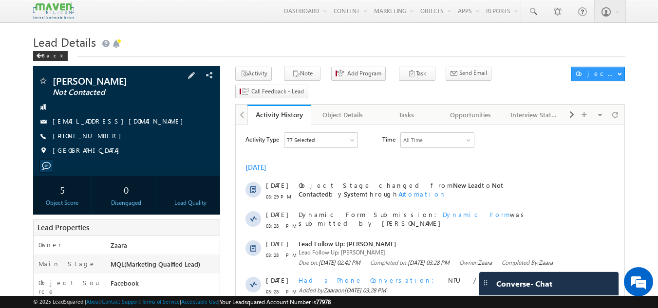
click at [75, 157] on div "[PERSON_NAME] Not Contacted [EMAIL_ADDRESS][DOMAIN_NAME] [PHONE_NUMBER] [GEOGRA…" at bounding box center [127, 118] width 178 height 85
click at [99, 137] on div "[PHONE_NUMBER]" at bounding box center [127, 137] width 178 height 10
copy div "[PHONE_NUMBER]"
click at [54, 124] on link "[EMAIL_ADDRESS][DOMAIN_NAME]" at bounding box center [120, 121] width 135 height 8
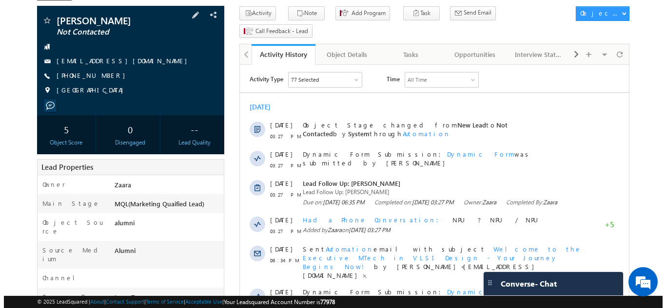
scroll to position [45, 0]
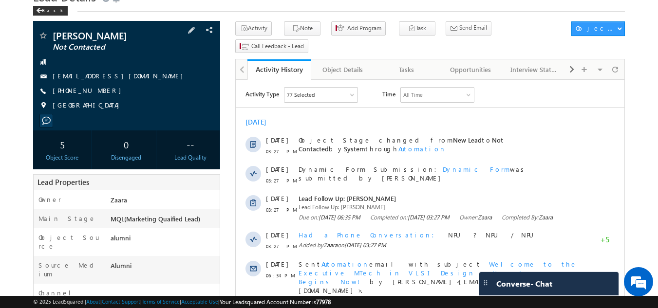
click at [99, 93] on div "[PHONE_NUMBER]" at bounding box center [127, 91] width 178 height 10
click at [412, 64] on div "Tasks" at bounding box center [406, 70] width 47 height 12
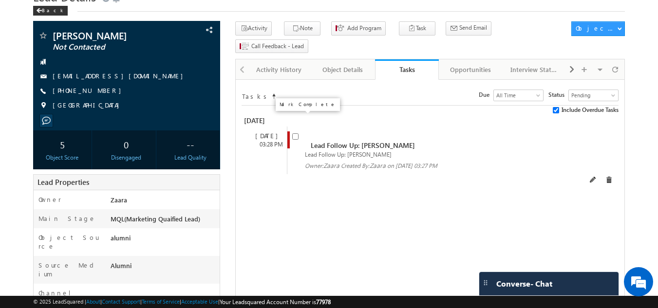
click at [294, 134] on input "checkbox" at bounding box center [295, 137] width 6 height 6
checkbox input "false"
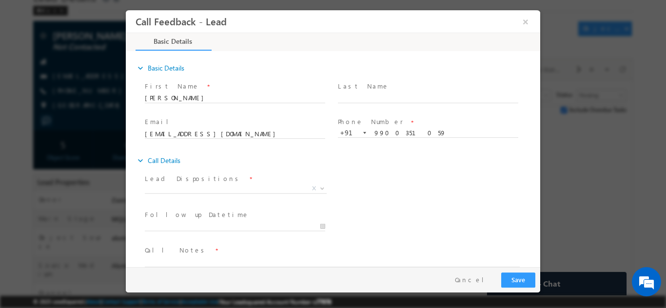
scroll to position [0, 0]
click at [157, 191] on span "X" at bounding box center [236, 189] width 182 height 10
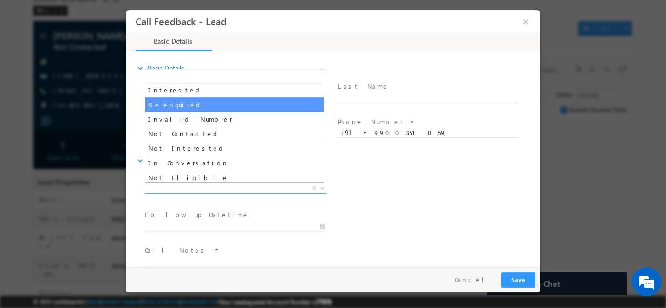
scroll to position [49, 0]
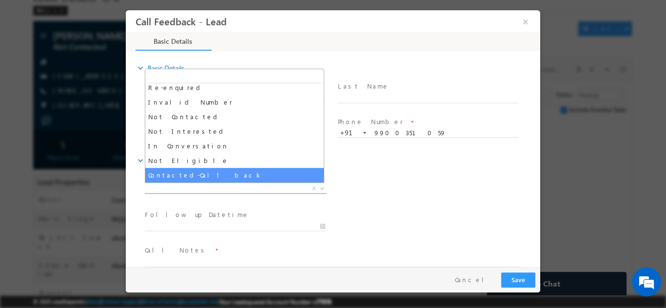
select select "Contacted-Call back"
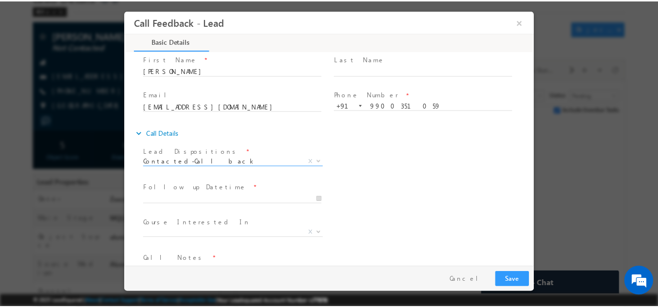
scroll to position [52, 0]
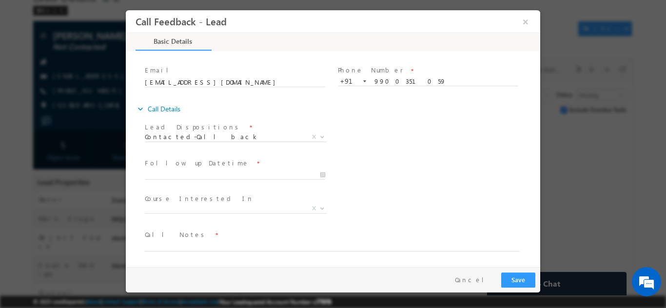
click at [197, 168] on span "Follow up Datetime *" at bounding box center [235, 163] width 180 height 11
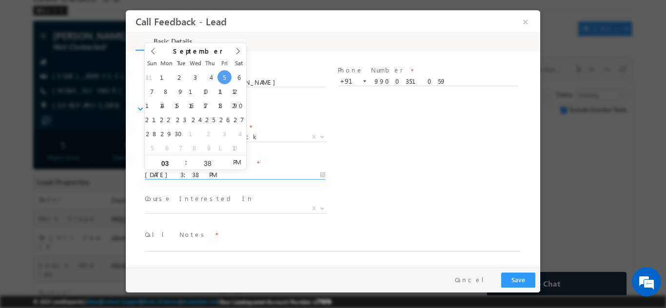
click at [194, 178] on input "05/09/2025 3:38 PM" at bounding box center [235, 175] width 180 height 10
type input "09/09/2025 3:38 PM"
click at [392, 171] on div "Follow up Datetime * 09/09/2025 3:38 PM Program Type * Long Term Short Term X" at bounding box center [341, 174] width 397 height 36
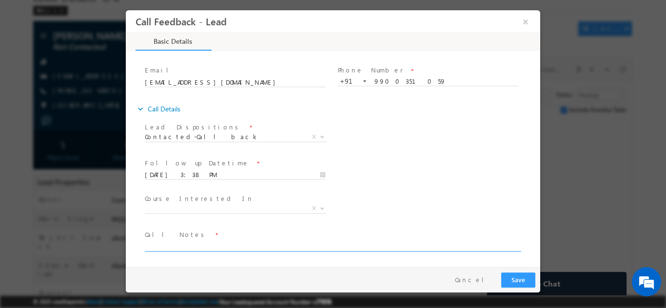
click at [195, 246] on textarea at bounding box center [332, 245] width 375 height 11
type textarea "Call back later as he is busy"
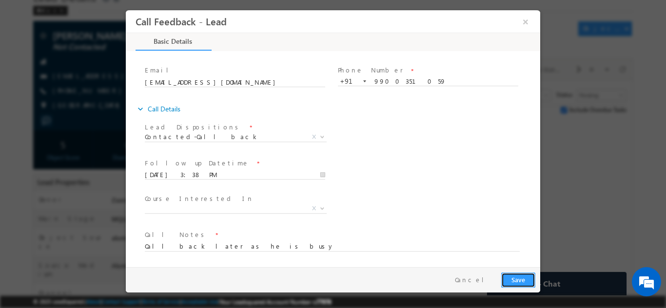
click at [524, 276] on button "Save" at bounding box center [518, 279] width 34 height 15
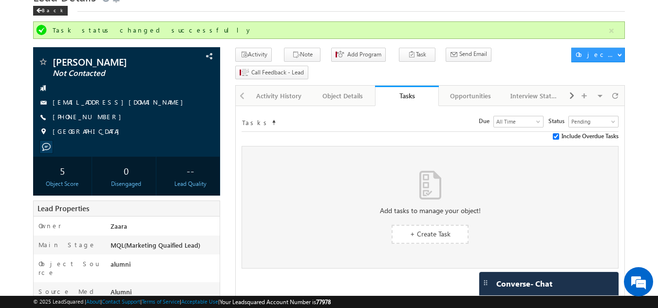
click at [305, 112] on div "Tasks Status undefined All Tasks Completed Overdue Pending Pending Due Go maxda…" at bounding box center [430, 122] width 377 height 20
click at [388, 132] on div "Include Overdue Tasks" at bounding box center [430, 136] width 377 height 9
drag, startPoint x: 271, startPoint y: 80, endPoint x: 279, endPoint y: 83, distance: 8.6
click at [271, 90] on div "Activity History" at bounding box center [278, 96] width 47 height 12
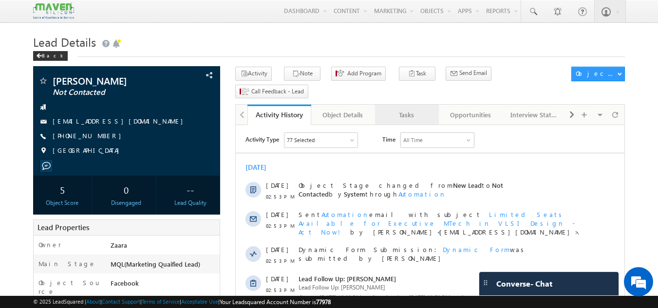
drag, startPoint x: 156, startPoint y: 3, endPoint x: 399, endPoint y: 102, distance: 261.4
click at [399, 109] on div "Tasks" at bounding box center [406, 115] width 47 height 12
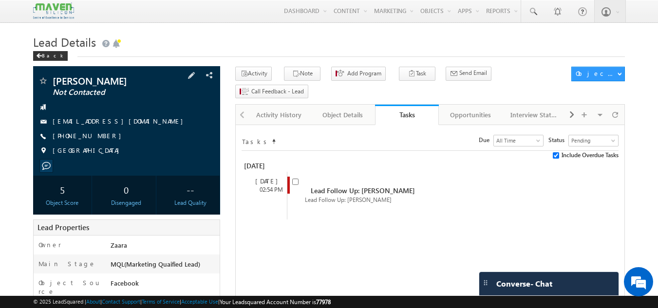
drag, startPoint x: 100, startPoint y: 138, endPoint x: 66, endPoint y: 137, distance: 33.6
click at [66, 137] on span "[PHONE_NUMBER]" at bounding box center [90, 137] width 74 height 10
copy span "7763828039"
click at [293, 179] on input "checkbox" at bounding box center [295, 182] width 6 height 6
checkbox input "false"
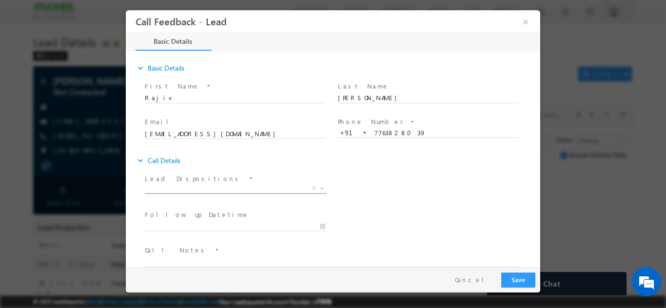
click at [177, 188] on span "X" at bounding box center [236, 189] width 182 height 10
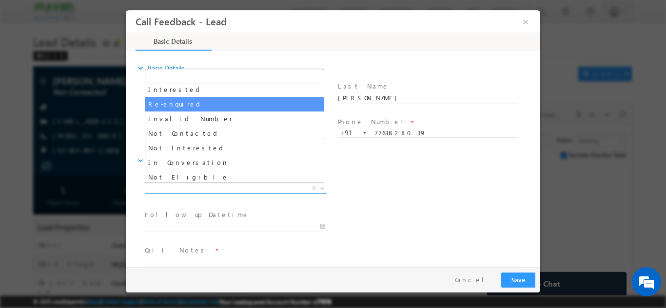
scroll to position [49, 0]
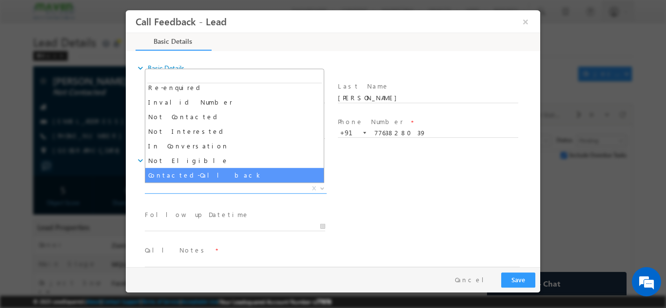
select select "Contacted-Call back"
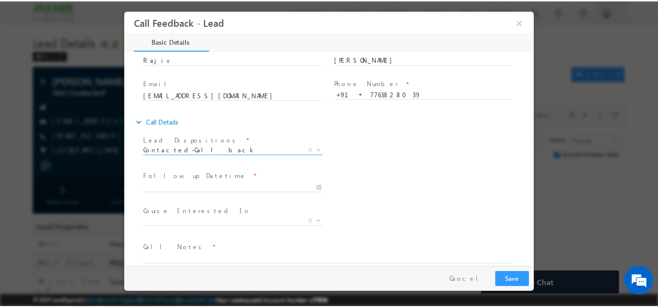
scroll to position [52, 0]
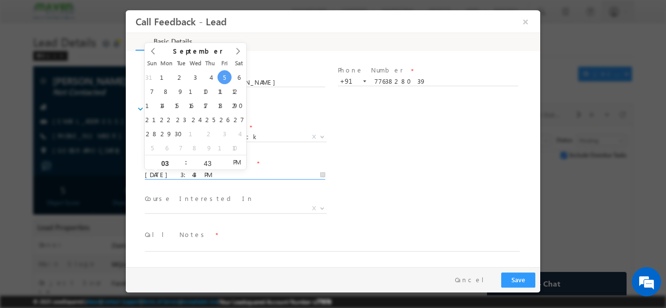
click at [183, 171] on input "[DATE] 3:43 PM" at bounding box center [235, 175] width 180 height 10
type input "[DATE] 3:43 PM"
click at [410, 214] on div "Course Interested In * Executive [DOMAIN_NAME] in VLSI Design Advanced VLSI Des…" at bounding box center [341, 209] width 397 height 36
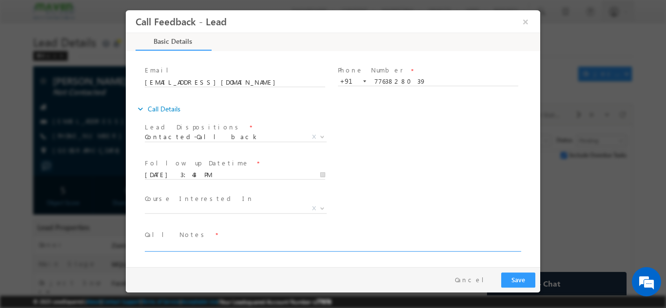
click at [200, 242] on textarea at bounding box center [332, 245] width 375 height 11
type textarea "He is not sure of joining if interested he will get back to us"
click at [511, 276] on button "Save" at bounding box center [518, 279] width 34 height 15
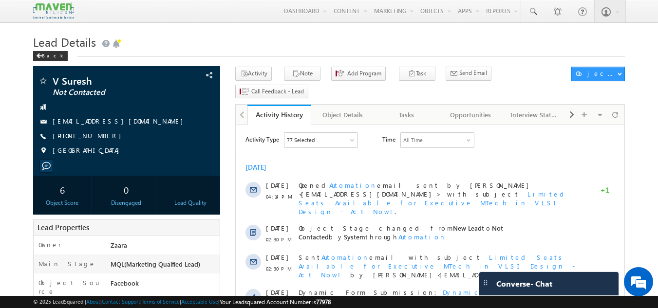
click at [164, 49] on h1 "Lead Details" at bounding box center [329, 41] width 593 height 19
click at [100, 138] on div "+91-7348824347" at bounding box center [127, 137] width 178 height 10
copy div "+91-7348824347"
click at [94, 122] on link "suresh.bv2404@gmail.com" at bounding box center [120, 121] width 135 height 8
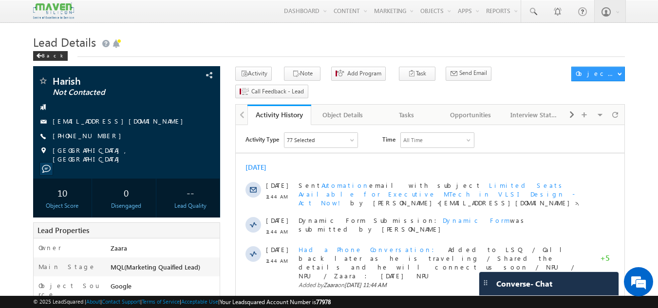
click at [362, 38] on h1 "Lead Details" at bounding box center [329, 41] width 593 height 19
click at [99, 136] on div "[PHONE_NUMBER]" at bounding box center [127, 137] width 178 height 10
copy div "[PHONE_NUMBER]"
click at [407, 109] on div "Tasks" at bounding box center [406, 115] width 47 height 12
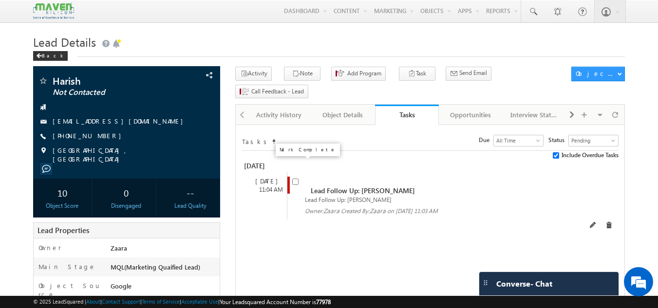
click at [297, 179] on input "checkbox" at bounding box center [295, 182] width 6 height 6
checkbox input "false"
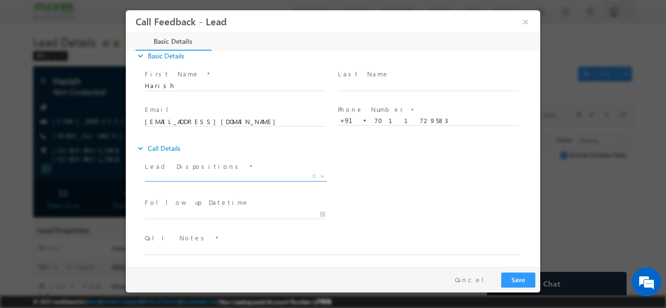
scroll to position [16, 0]
click at [174, 174] on span "X" at bounding box center [236, 173] width 182 height 10
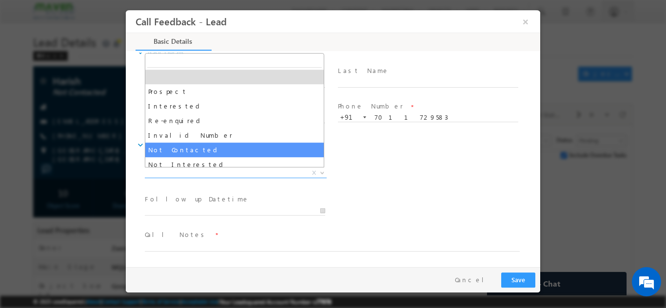
select select "Not Contacted"
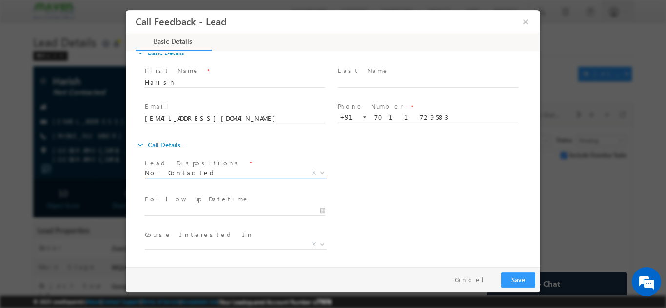
scroll to position [52, 0]
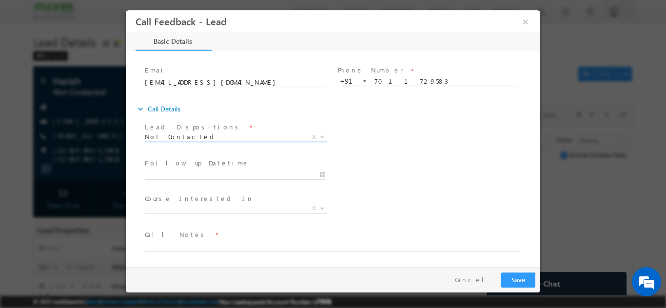
type input "05/09/2025 3:48 PM"
click at [186, 172] on input "05/09/2025 3:48 PM" at bounding box center [235, 175] width 180 height 10
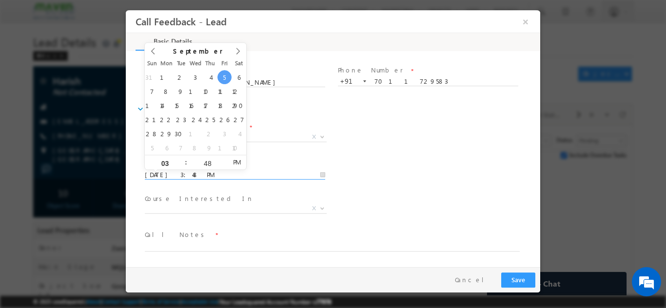
click at [394, 184] on div "Follow up Datetime * 05/09/2025 3:48 PM Program Type * Long Term Short Term X" at bounding box center [341, 174] width 397 height 36
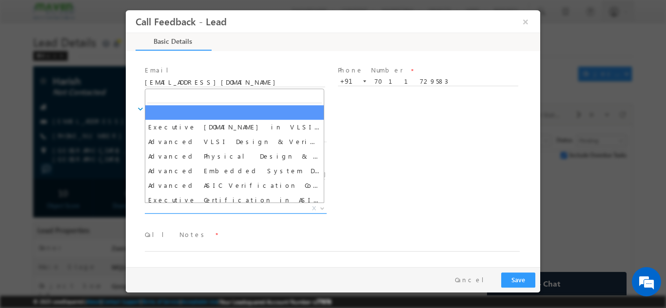
click at [200, 207] on span "X" at bounding box center [236, 209] width 182 height 10
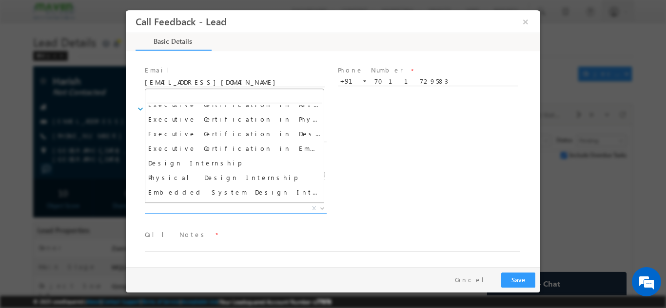
scroll to position [97, 0]
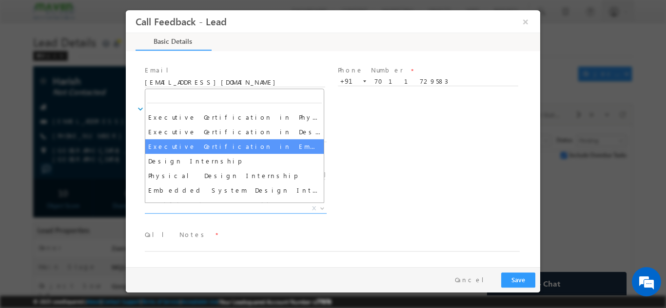
click at [422, 153] on div "Lead Dispositions * Prospect Interested Re-enquired Invalid Number Not Contacte…" at bounding box center [341, 138] width 397 height 36
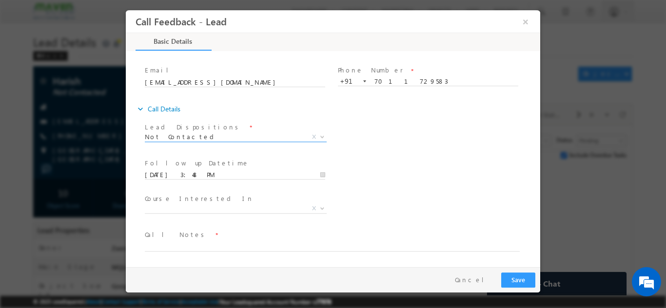
click at [182, 133] on span "Not Contacted" at bounding box center [224, 136] width 158 height 9
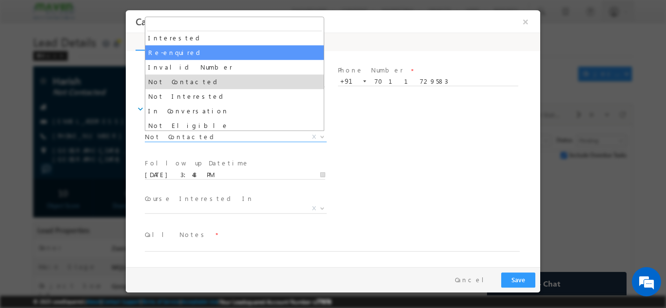
scroll to position [49, 0]
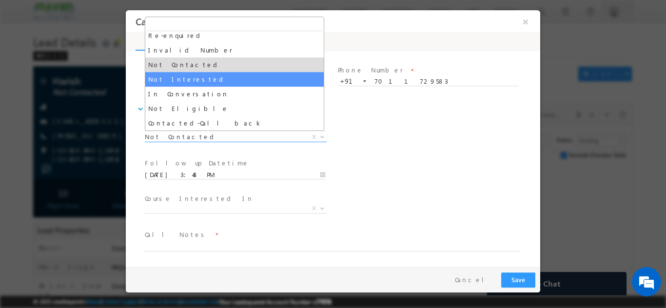
select select "Not Interested"
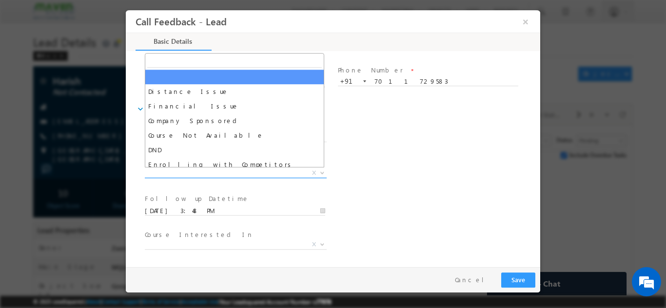
click at [233, 171] on span "X" at bounding box center [236, 173] width 182 height 10
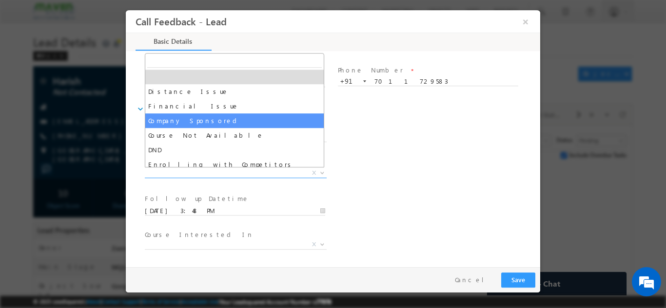
scroll to position [19, 0]
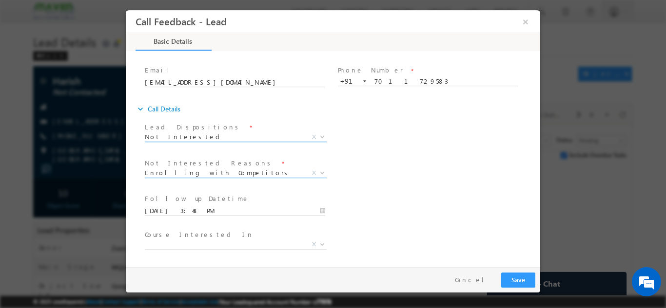
select select "Enrolling with Competitors"
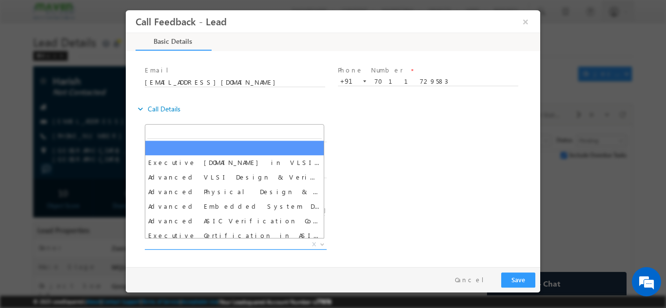
click at [232, 243] on span "X" at bounding box center [236, 245] width 182 height 10
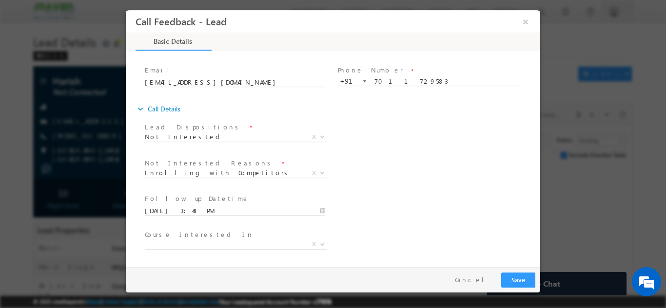
click at [433, 223] on div "Follow up Datetime * 05/09/2025 3:48 PM Program Type * Long Term Short Term X" at bounding box center [341, 210] width 397 height 36
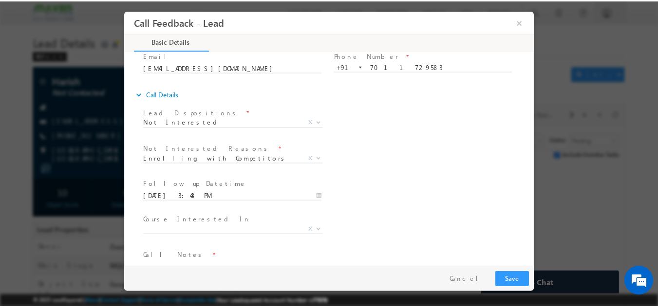
scroll to position [88, 0]
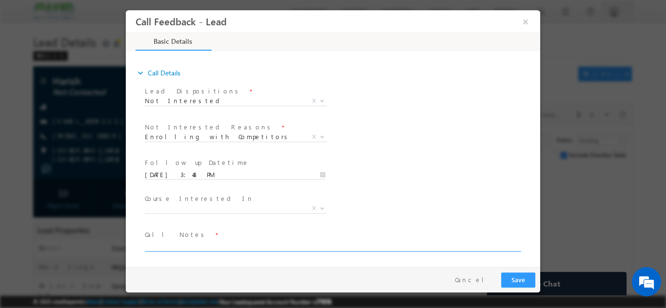
click at [201, 246] on textarea at bounding box center [332, 245] width 375 height 11
type textarea "Enrolled in Bits"
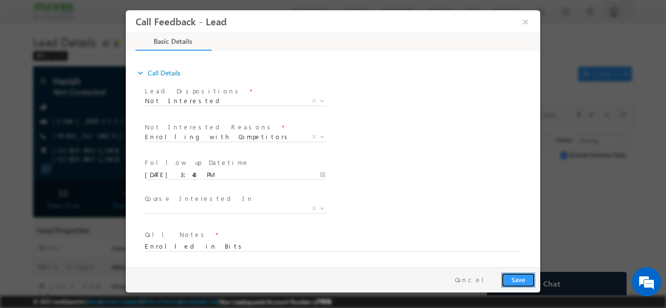
click at [518, 279] on button "Save" at bounding box center [518, 279] width 34 height 15
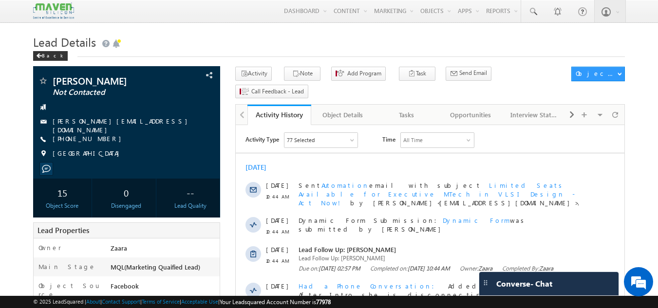
click at [245, 34] on h1 "Lead Details" at bounding box center [329, 41] width 593 height 19
click at [405, 109] on div "Tasks" at bounding box center [406, 115] width 47 height 12
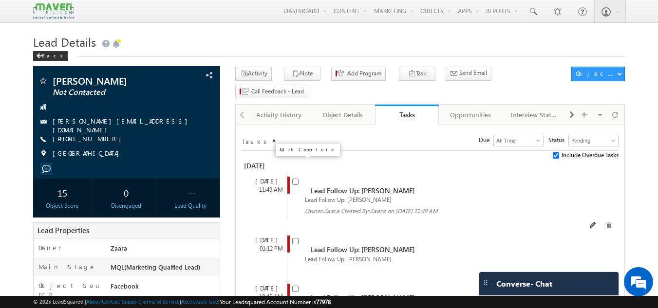
click at [296, 179] on input "checkbox" at bounding box center [295, 182] width 6 height 6
checkbox input "false"
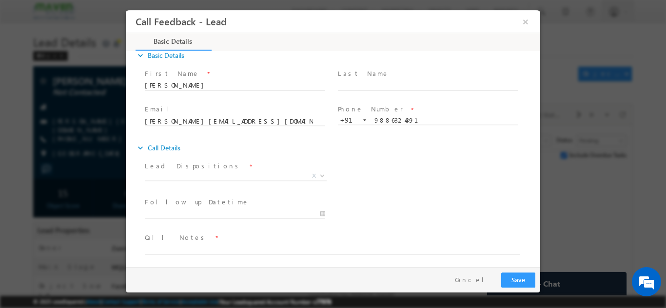
scroll to position [16, 0]
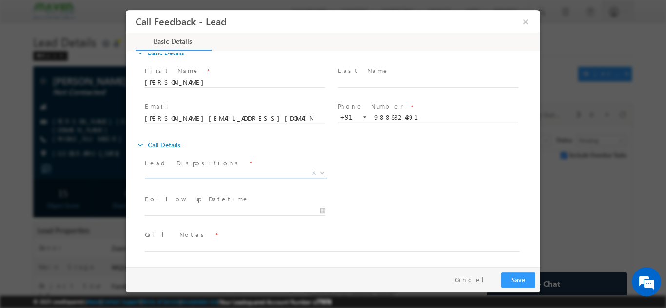
click at [174, 178] on span "X" at bounding box center [236, 175] width 182 height 10
click at [175, 170] on span "X" at bounding box center [236, 173] width 182 height 10
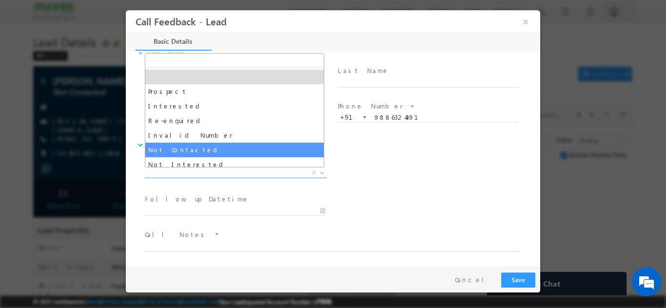
select select "Not Contacted"
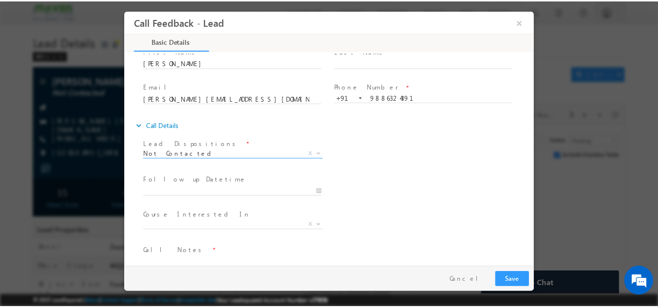
scroll to position [52, 0]
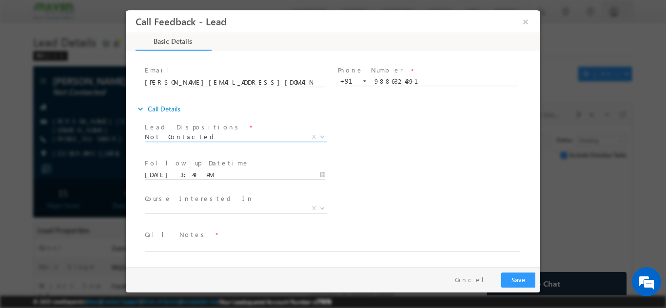
click at [175, 175] on input "[DATE] 3:49 PM" at bounding box center [235, 175] width 180 height 10
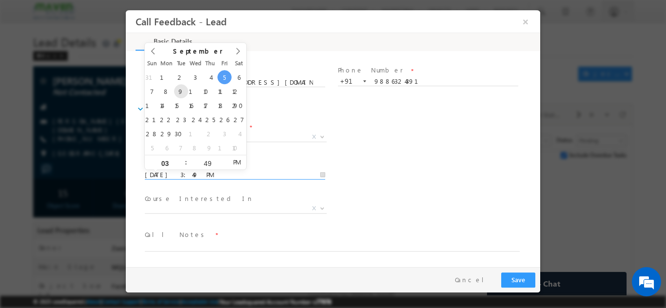
type input "[DATE] 3:49 PM"
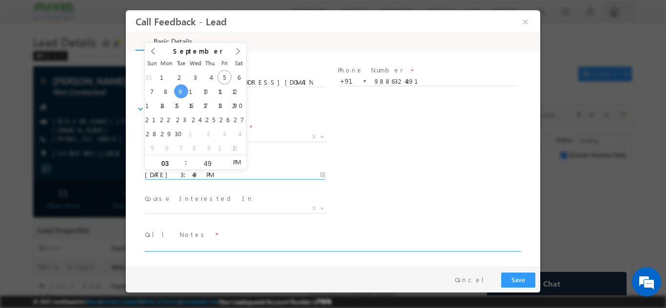
click at [225, 247] on textarea at bounding box center [332, 245] width 375 height 11
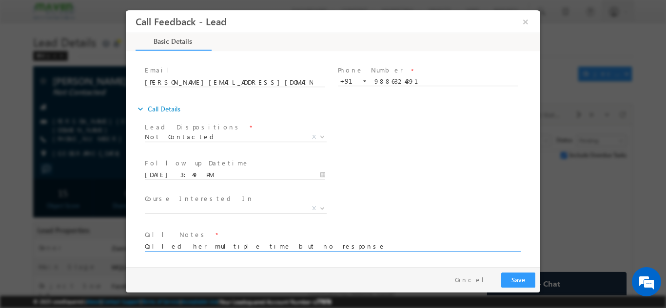
type textarea "Called her multiple time but no response"
click at [520, 283] on button "Save" at bounding box center [518, 279] width 34 height 15
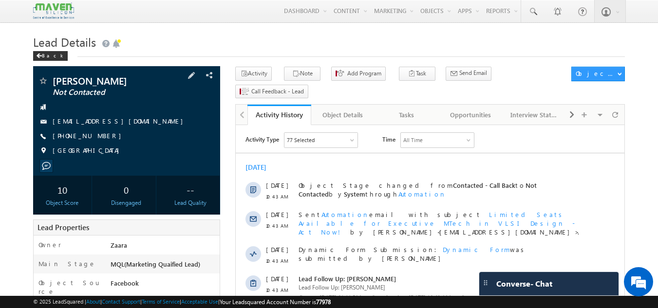
click at [78, 121] on link "[EMAIL_ADDRESS][DOMAIN_NAME]" at bounding box center [120, 121] width 135 height 8
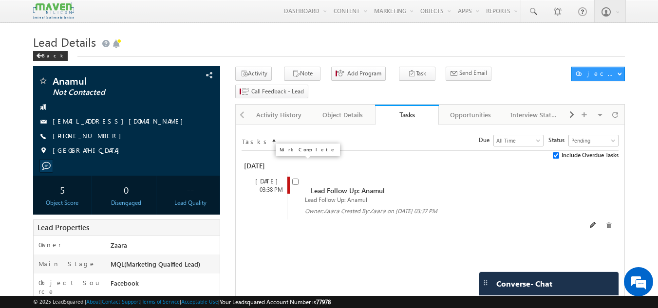
click at [295, 179] on input "checkbox" at bounding box center [295, 182] width 6 height 6
checkbox input "false"
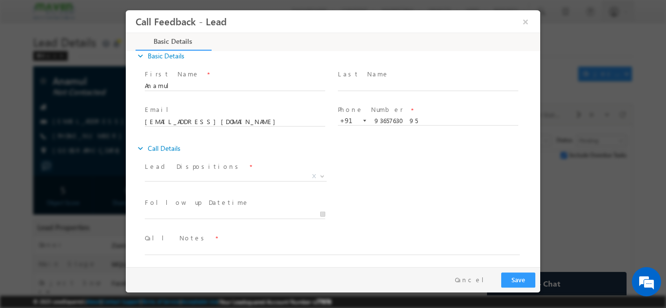
scroll to position [16, 0]
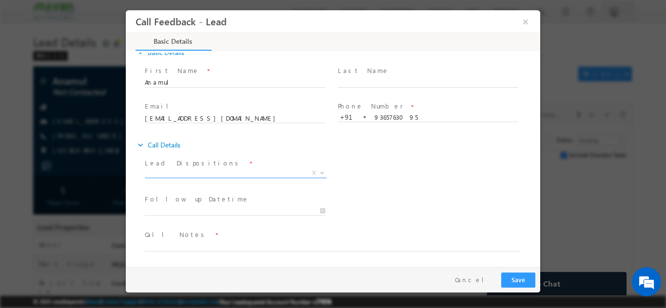
click at [210, 174] on span "X" at bounding box center [236, 173] width 182 height 10
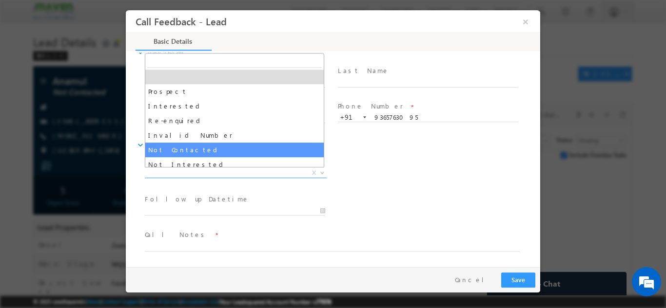
select select "Not Contacted"
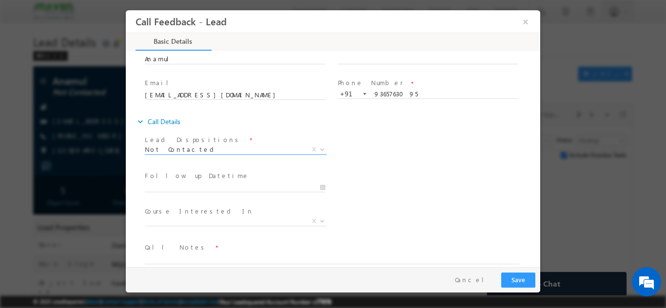
scroll to position [52, 0]
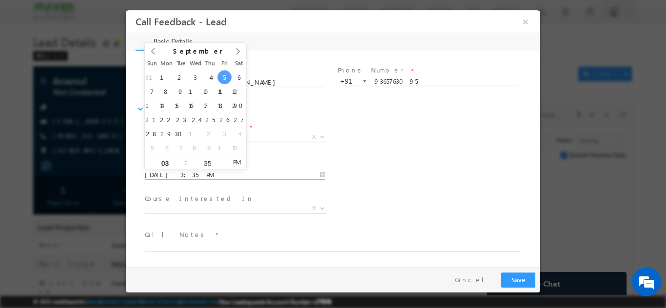
click at [197, 175] on input "05/09/2025 3:35 PM" at bounding box center [235, 175] width 180 height 10
type input "08/09/2025 3:35 PM"
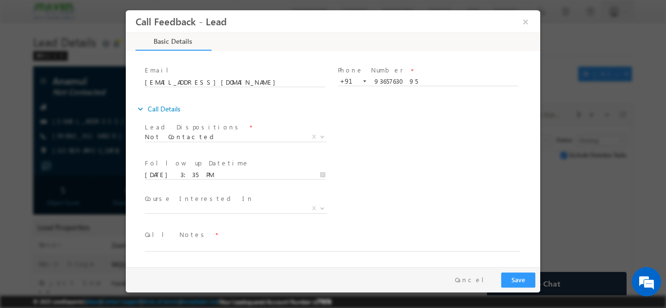
click at [393, 168] on div "Follow up Datetime * 08/09/2025 3:35 PM Program Type * Long Term Short Term X" at bounding box center [341, 174] width 397 height 36
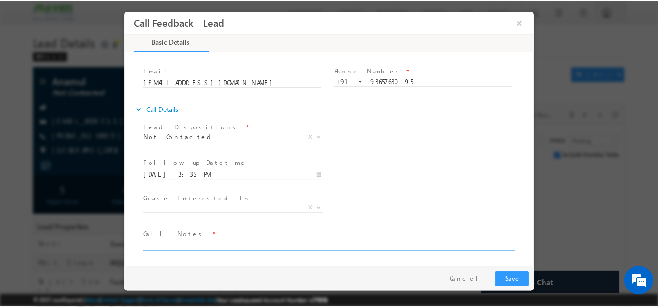
scroll to position [0, 0]
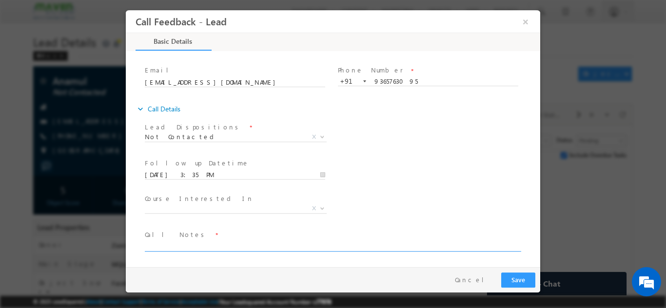
click at [163, 243] on textarea at bounding box center [332, 245] width 375 height 11
type textarea "NPU"
click at [526, 281] on button "Save" at bounding box center [518, 279] width 34 height 15
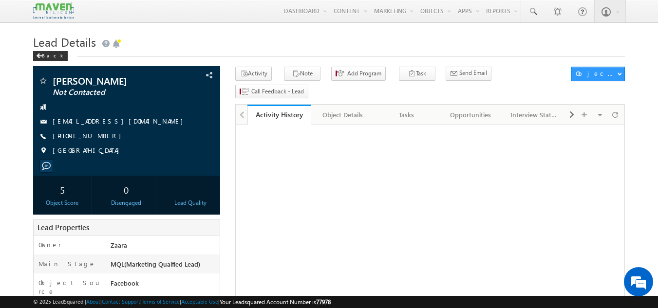
click at [410, 109] on div "Tasks" at bounding box center [406, 115] width 47 height 12
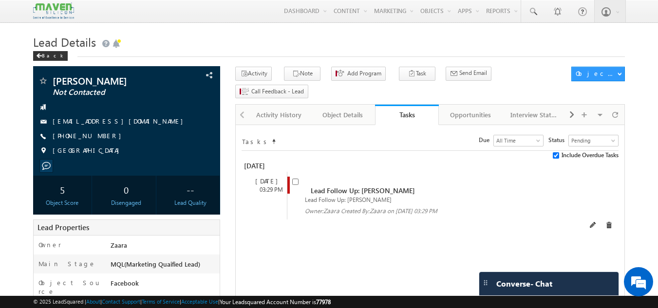
click at [294, 177] on span at bounding box center [297, 186] width 11 height 18
click at [295, 179] on input "checkbox" at bounding box center [295, 182] width 6 height 6
checkbox input "false"
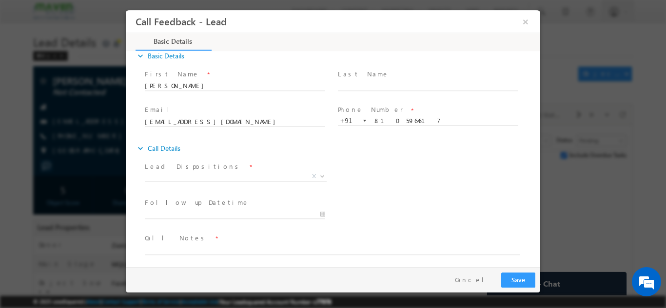
scroll to position [16, 0]
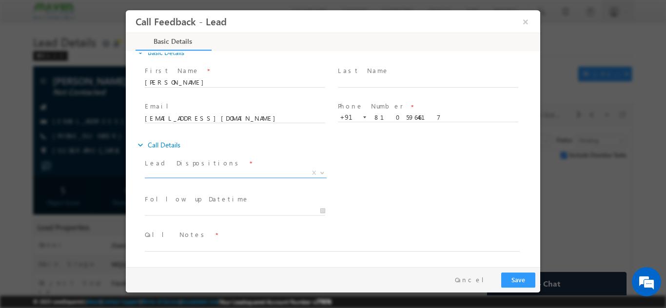
click at [187, 169] on span "X" at bounding box center [236, 173] width 182 height 10
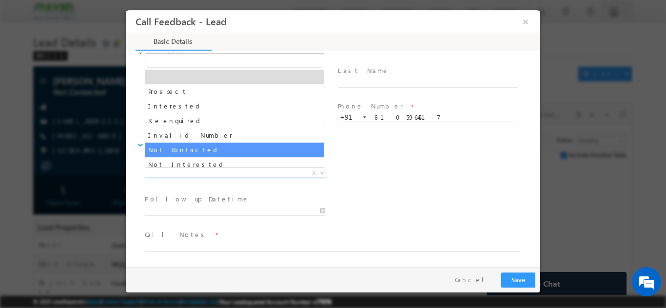
select select "Not Contacted"
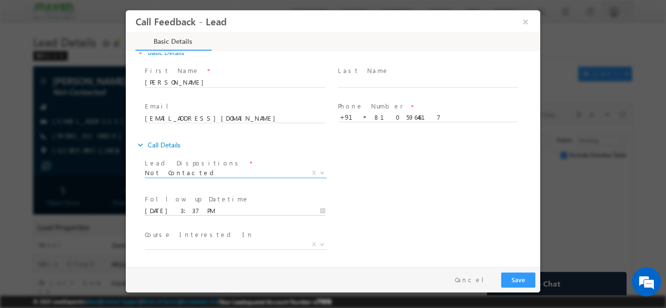
click at [178, 209] on input "05/09/2025 3:37 PM" at bounding box center [235, 211] width 180 height 10
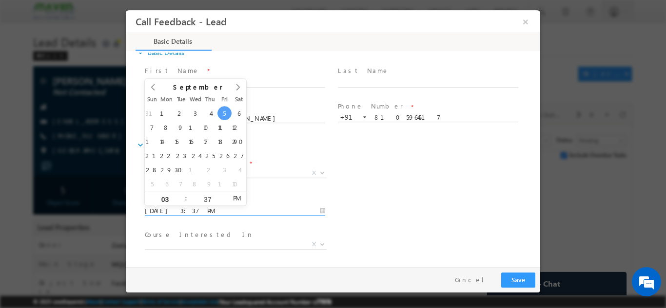
click at [172, 145] on div "31 1 2 3 4 5 6 7 8 9 10 11 12 13 14 15 16 17 18 19 20 21 22 23 24 25 26 27 28 2…" at bounding box center [195, 148] width 101 height 85
type input "15/09/2025 3:37 PM"
click at [413, 202] on div "Follow up Datetime * 15/09/2025 3:37 PM Program Type * Long Term Short Term X" at bounding box center [341, 210] width 397 height 36
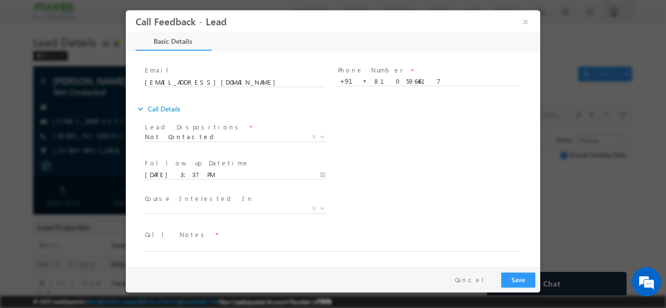
scroll to position [0, 0]
click at [216, 232] on span "Call Notes *" at bounding box center [327, 235] width 364 height 11
click at [213, 240] on textarea at bounding box center [332, 245] width 375 height 11
type textarea "NPU / Called multiple times but no response"
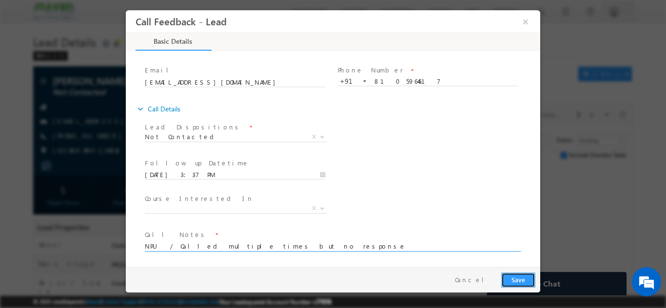
click at [527, 277] on button "Save" at bounding box center [518, 279] width 34 height 15
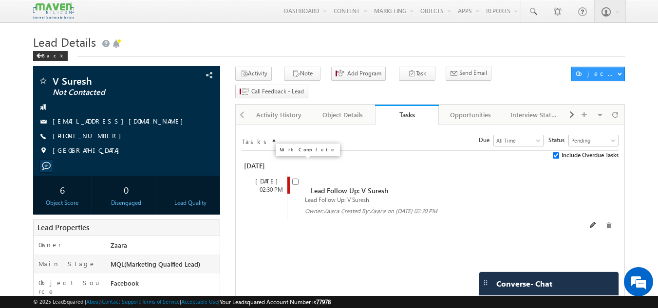
click at [295, 179] on input "checkbox" at bounding box center [295, 182] width 6 height 6
checkbox input "false"
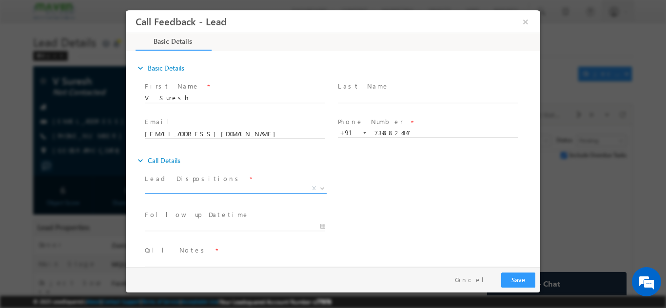
click at [191, 184] on span "X" at bounding box center [236, 189] width 182 height 10
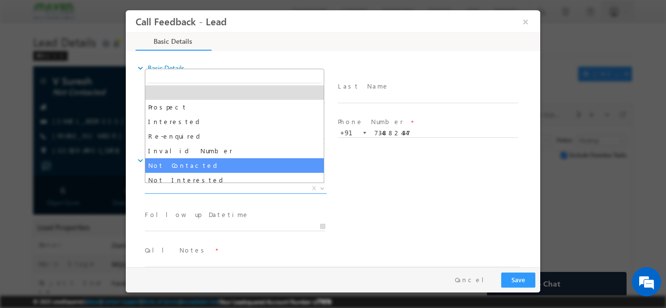
select select "Not Contacted"
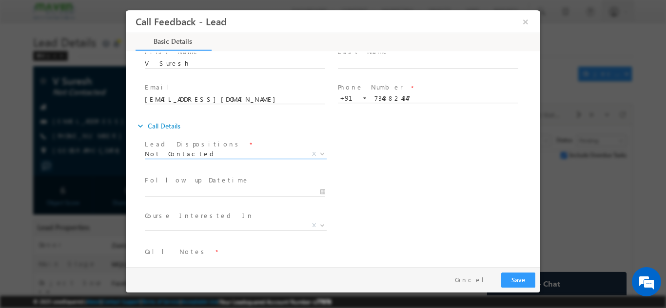
scroll to position [49, 0]
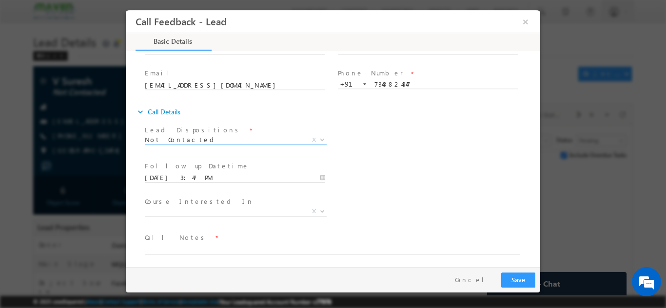
click at [184, 179] on input "05/09/2025 3:47 PM" at bounding box center [235, 178] width 180 height 10
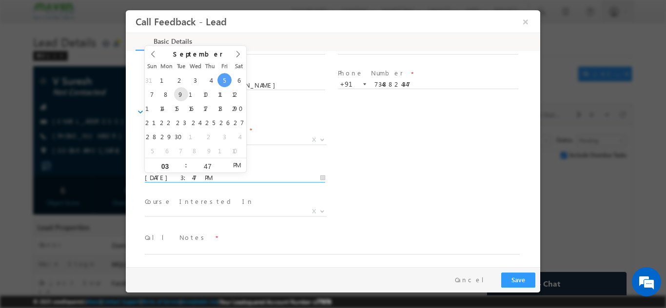
type input "09/09/2025 3:47 PM"
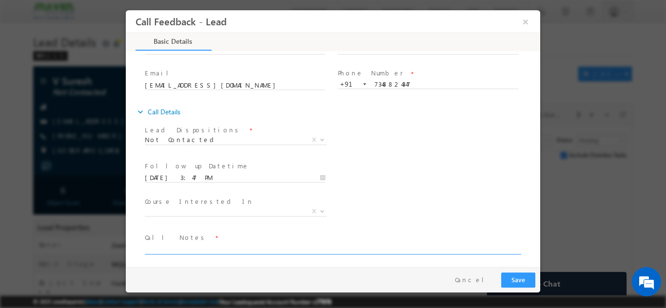
click at [199, 247] on textarea at bounding box center [332, 248] width 375 height 11
type textarea "NPU"
click at [510, 274] on button "Save" at bounding box center [518, 279] width 34 height 15
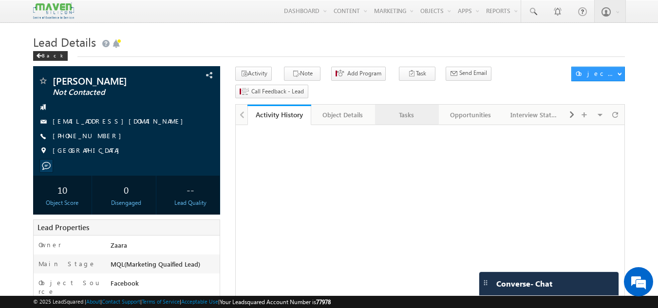
drag, startPoint x: 0, startPoint y: 0, endPoint x: 413, endPoint y: 104, distance: 425.7
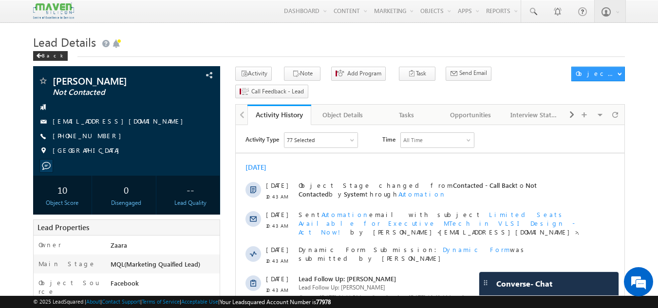
click at [412, 109] on div "Tasks" at bounding box center [406, 115] width 47 height 12
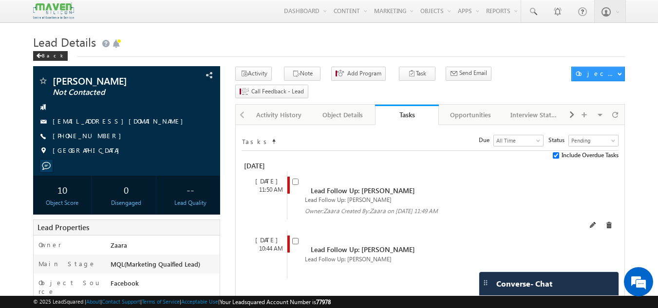
click at [295, 179] on input "checkbox" at bounding box center [295, 182] width 6 height 6
checkbox input "false"
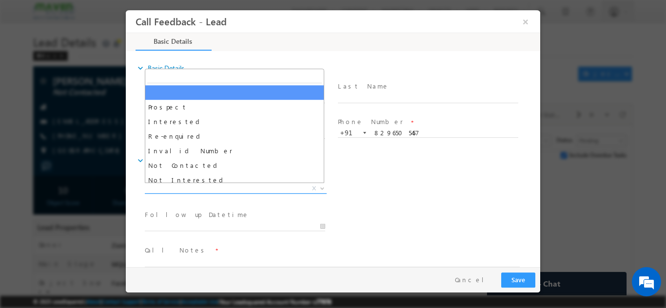
click at [213, 188] on span "X" at bounding box center [236, 189] width 182 height 10
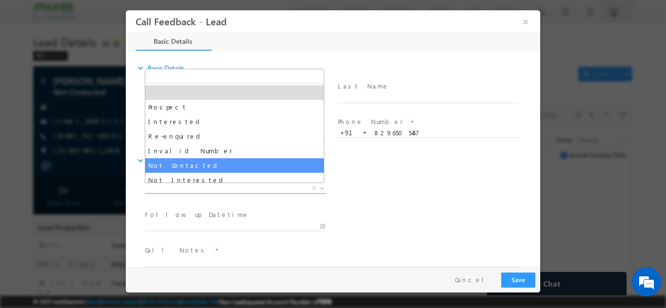
select select "Not Contacted"
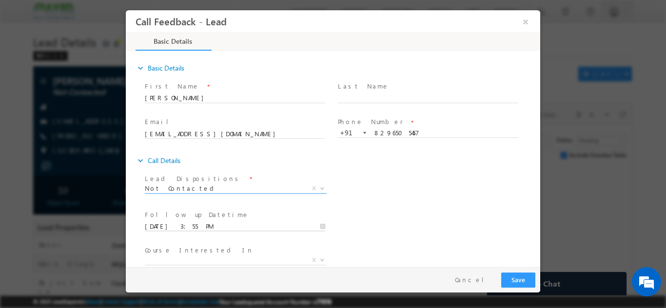
click at [180, 230] on input "05/09/2025 3:55 PM" at bounding box center [235, 227] width 180 height 10
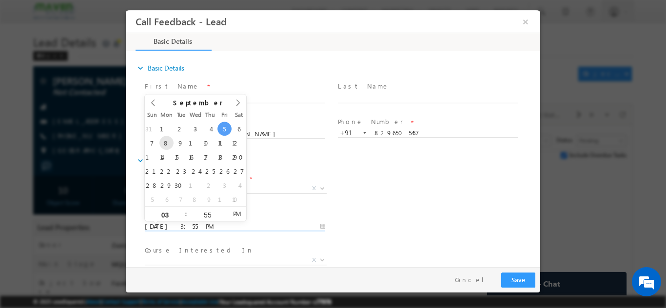
type input "08/09/2025 3:55 PM"
click at [364, 189] on div "Lead Dispositions * Prospect Interested Re-enquired Invalid Number Not Contacte…" at bounding box center [341, 190] width 397 height 36
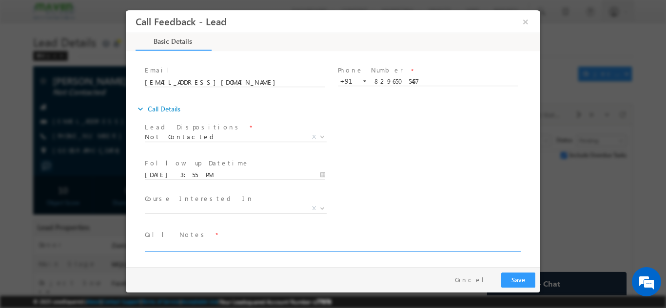
click at [175, 246] on textarea at bounding box center [332, 245] width 375 height 11
type textarea "NPU"
click at [524, 277] on button "Save" at bounding box center [518, 279] width 34 height 15
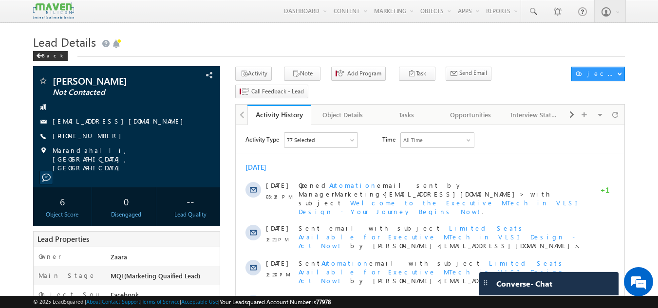
click at [373, 44] on h1 "Lead Details" at bounding box center [329, 41] width 593 height 19
click at [89, 126] on span "[EMAIL_ADDRESS][DOMAIN_NAME]" at bounding box center [120, 122] width 135 height 10
click at [98, 122] on link "[EMAIL_ADDRESS][DOMAIN_NAME]" at bounding box center [120, 121] width 135 height 8
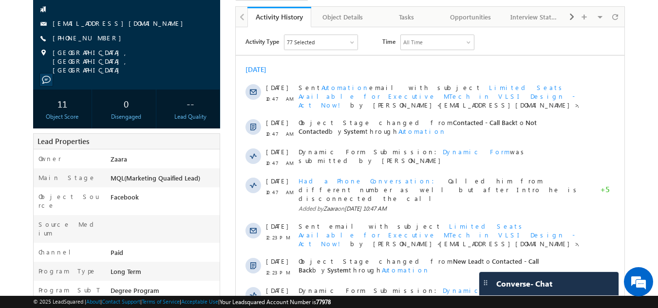
scroll to position [97, 0]
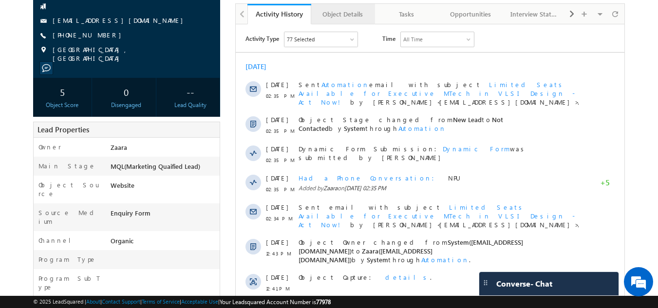
scroll to position [49, 0]
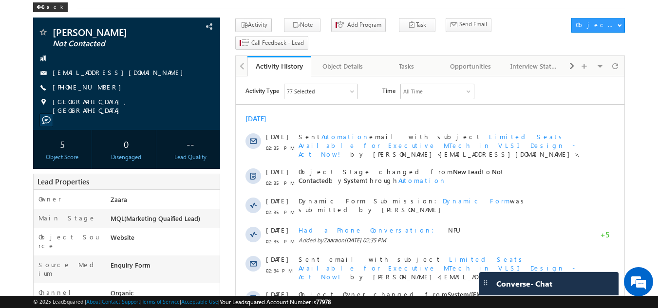
click at [312, 119] on div "[DATE]" at bounding box center [430, 119] width 389 height 9
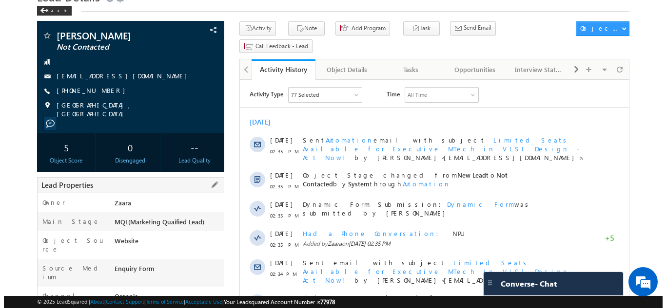
scroll to position [0, 0]
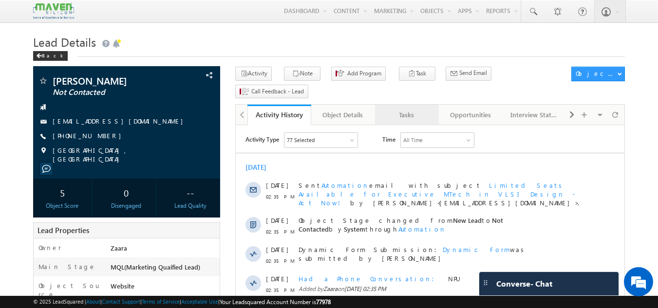
click at [412, 109] on div "Tasks" at bounding box center [406, 115] width 47 height 12
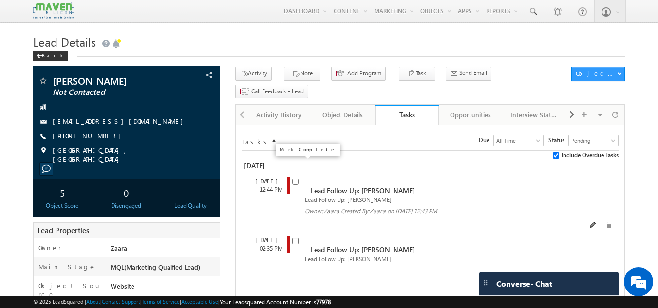
click at [295, 179] on input "checkbox" at bounding box center [295, 182] width 6 height 6
checkbox input "false"
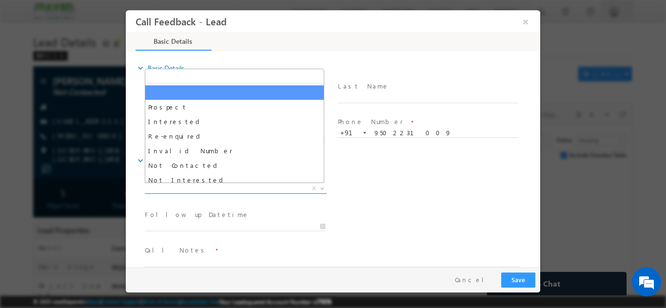
click at [195, 191] on span "X" at bounding box center [236, 189] width 182 height 10
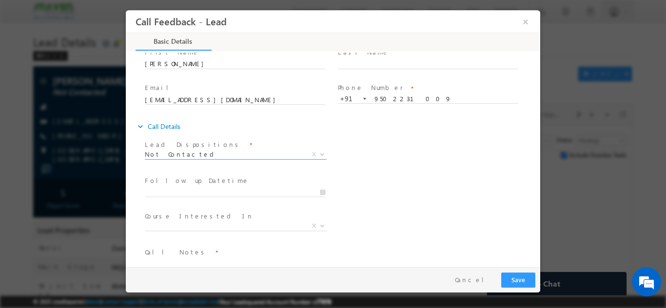
scroll to position [49, 0]
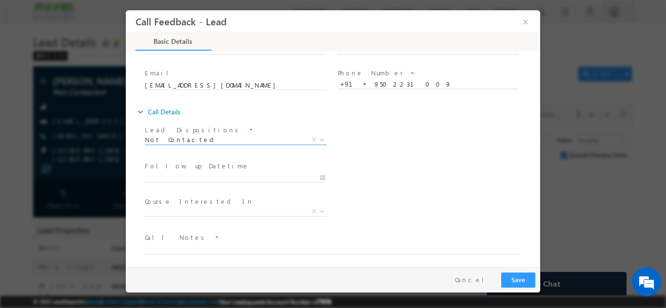
click at [173, 134] on label "Lead Dispositions" at bounding box center [193, 129] width 97 height 9
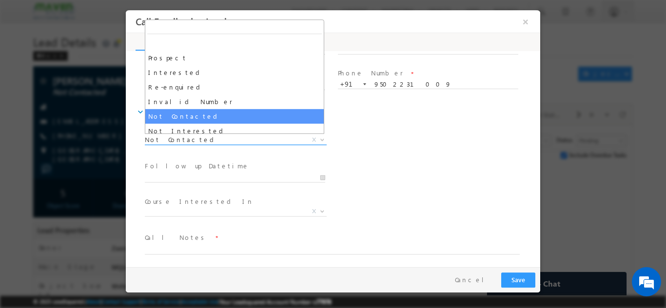
click at [172, 137] on span "Not Contacted" at bounding box center [224, 139] width 158 height 9
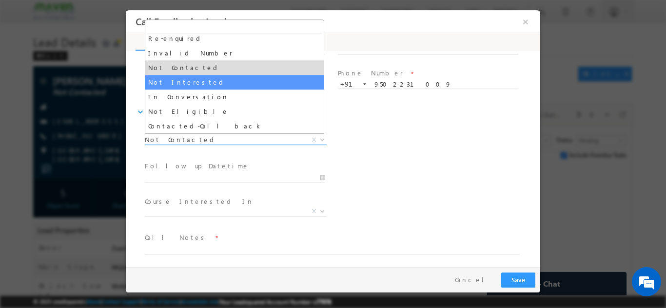
select select "Not Interested"
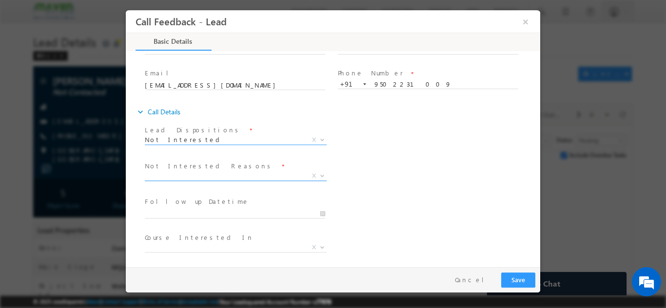
click at [173, 177] on span "X" at bounding box center [236, 176] width 182 height 10
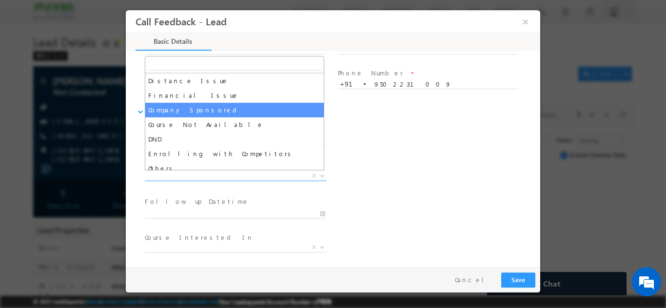
scroll to position [19, 0]
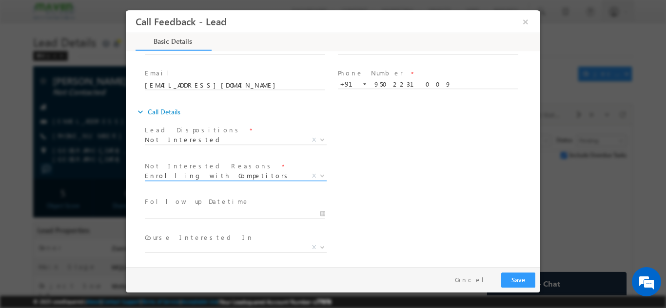
click at [182, 176] on span "Enrolling with Competitors" at bounding box center [224, 175] width 158 height 9
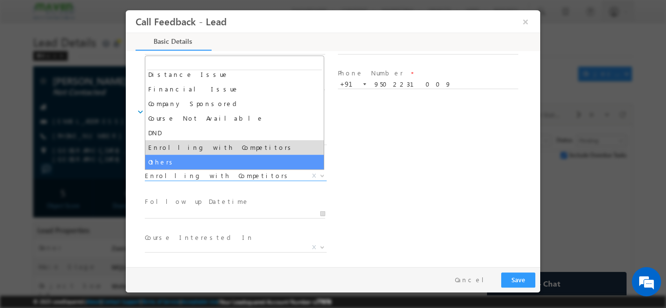
select select "Others"
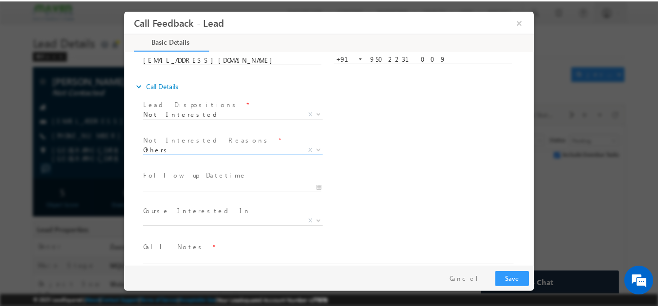
scroll to position [88, 0]
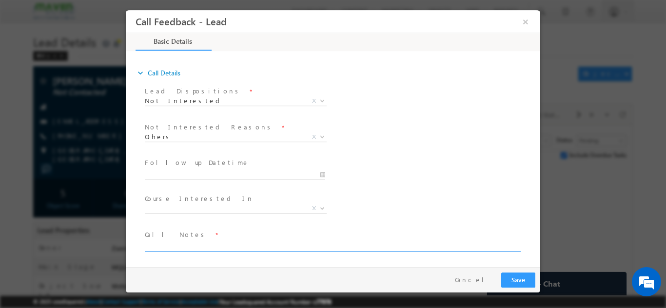
click at [173, 247] on textarea at bounding box center [332, 245] width 375 height 11
type textarea "Not looking for any program"
click at [530, 277] on button "Save" at bounding box center [518, 279] width 34 height 15
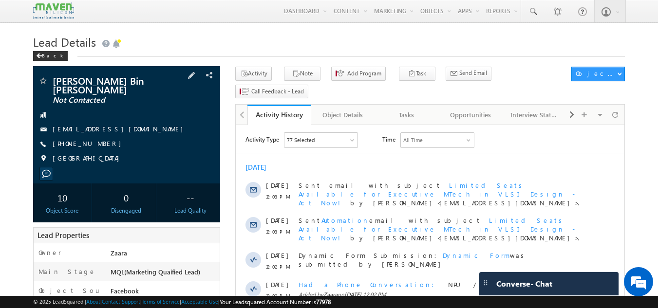
click at [101, 131] on link "[EMAIL_ADDRESS][DOMAIN_NAME]" at bounding box center [120, 129] width 135 height 8
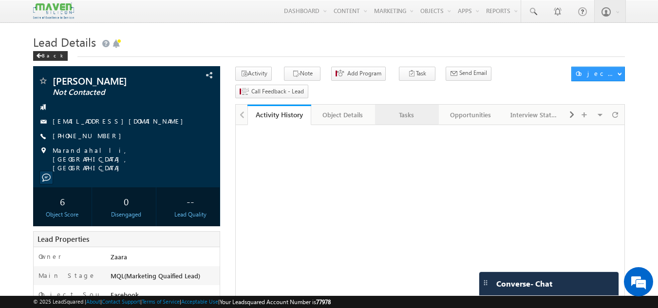
click at [407, 109] on div "Tasks" at bounding box center [406, 115] width 47 height 12
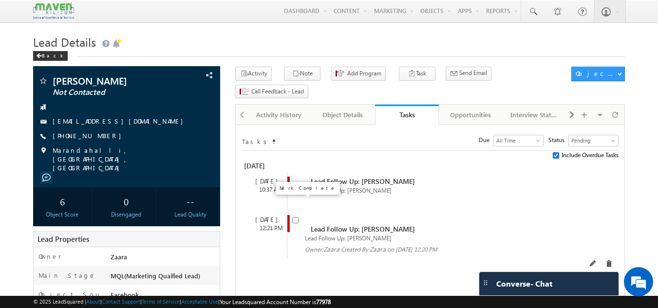
click at [297, 217] on input "checkbox" at bounding box center [295, 220] width 6 height 6
checkbox input "false"
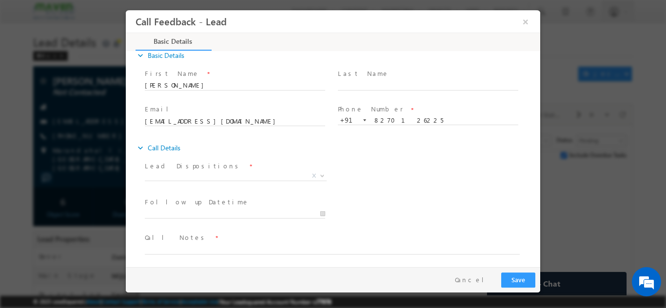
scroll to position [16, 0]
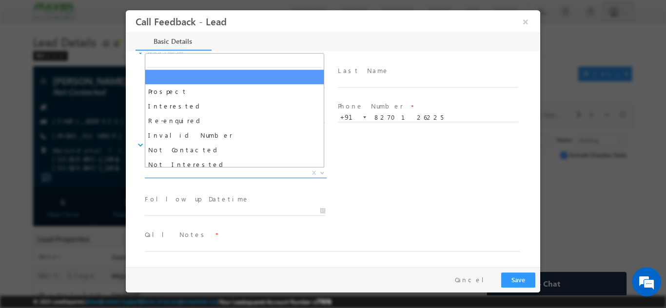
click at [171, 170] on span "X" at bounding box center [236, 173] width 182 height 10
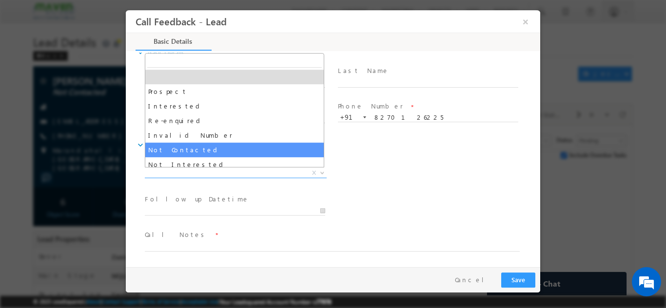
select select "Not Contacted"
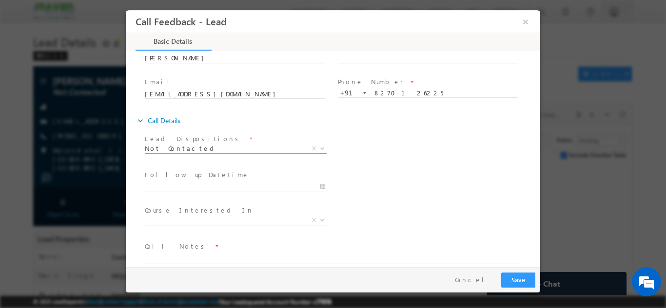
scroll to position [52, 0]
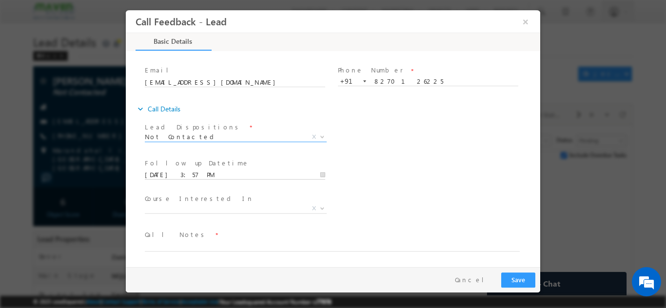
click at [181, 172] on input "[DATE] 3:57 PM" at bounding box center [235, 175] width 180 height 10
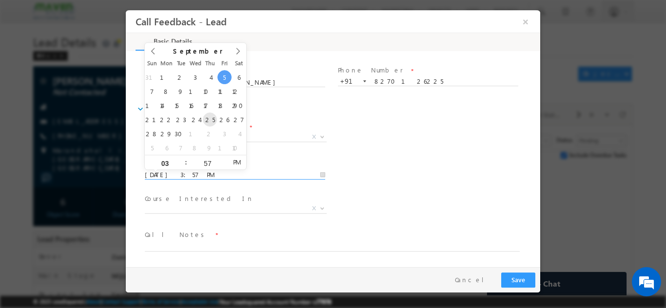
type input "[DATE] 3:57 PM"
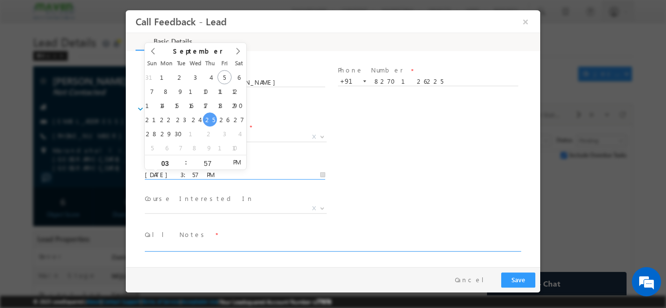
click at [203, 245] on textarea at bounding box center [332, 245] width 375 height 11
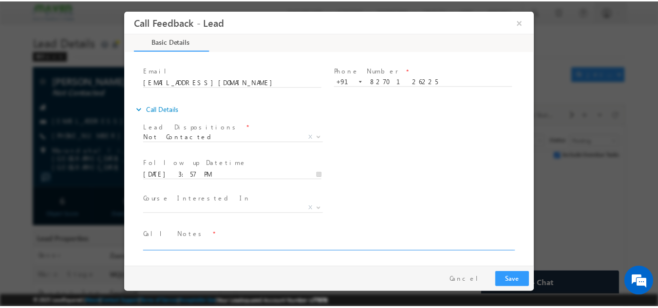
scroll to position [0, 0]
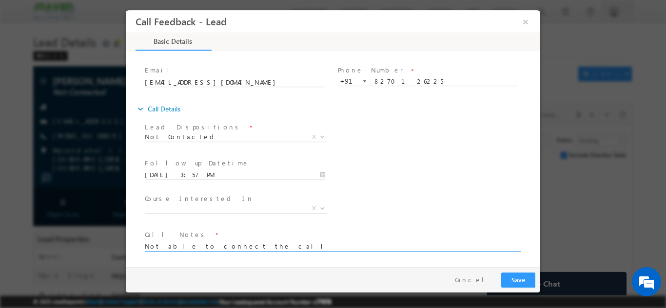
type textarea "Not able to connect the call"
click at [529, 281] on button "Save" at bounding box center [518, 279] width 34 height 15
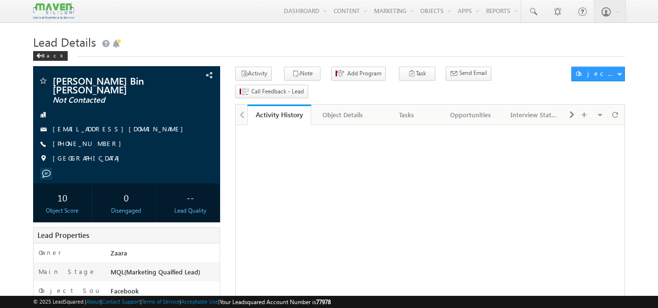
click at [419, 109] on div "Tasks" at bounding box center [406, 115] width 47 height 12
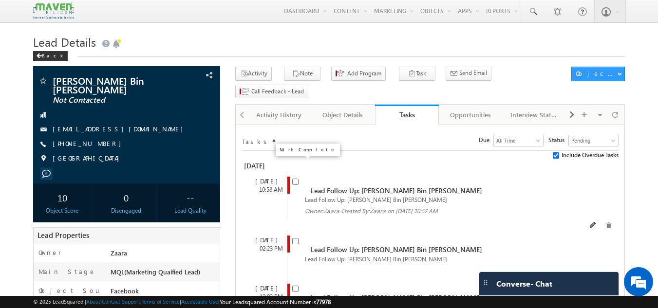
click at [297, 179] on input "checkbox" at bounding box center [295, 182] width 6 height 6
checkbox input "false"
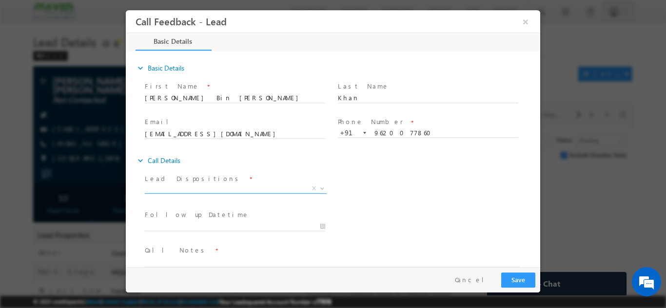
click at [216, 185] on span "X" at bounding box center [236, 189] width 182 height 10
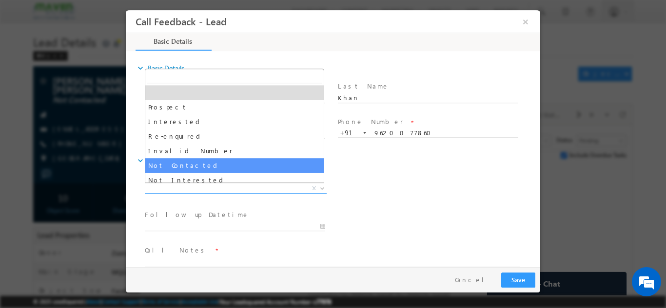
select select "Not Contacted"
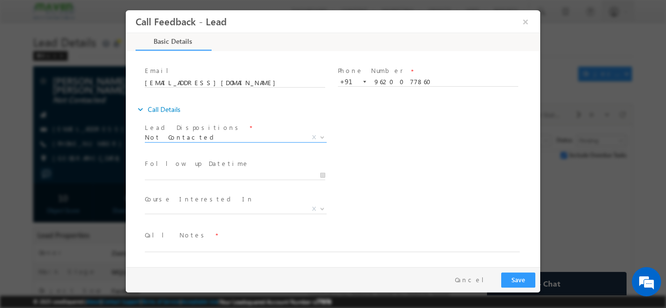
scroll to position [52, 0]
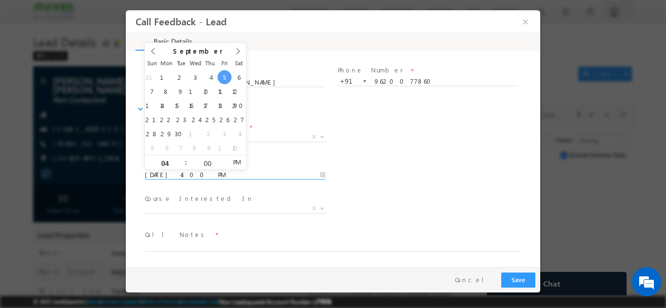
click at [187, 173] on input "[DATE] 4:00 PM" at bounding box center [235, 175] width 180 height 10
type input "[DATE] 4:00 PM"
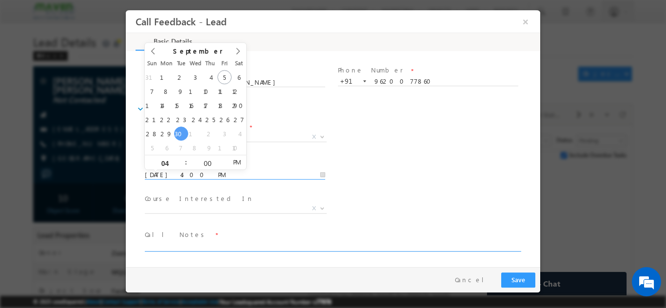
click at [182, 245] on textarea at bounding box center [332, 245] width 375 height 11
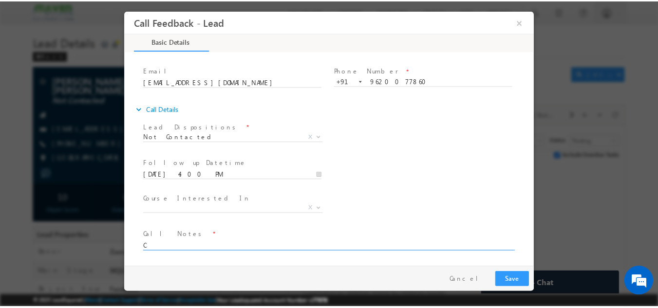
scroll to position [0, 0]
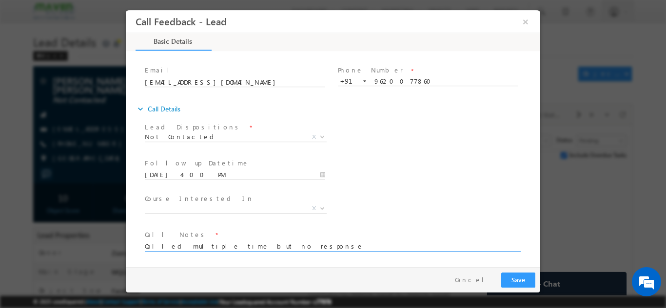
type textarea "Called multiple time but no response"
click at [517, 278] on button "Save" at bounding box center [518, 279] width 34 height 15
